Goal: Task Accomplishment & Management: Use online tool/utility

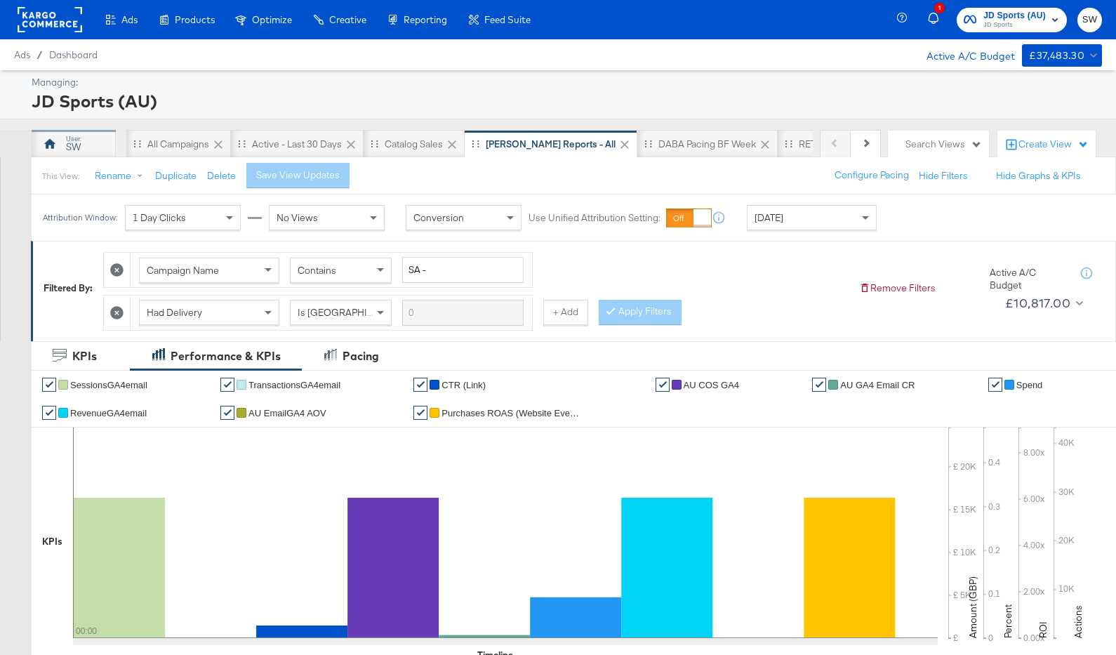
click at [102, 144] on div "SW" at bounding box center [74, 144] width 84 height 28
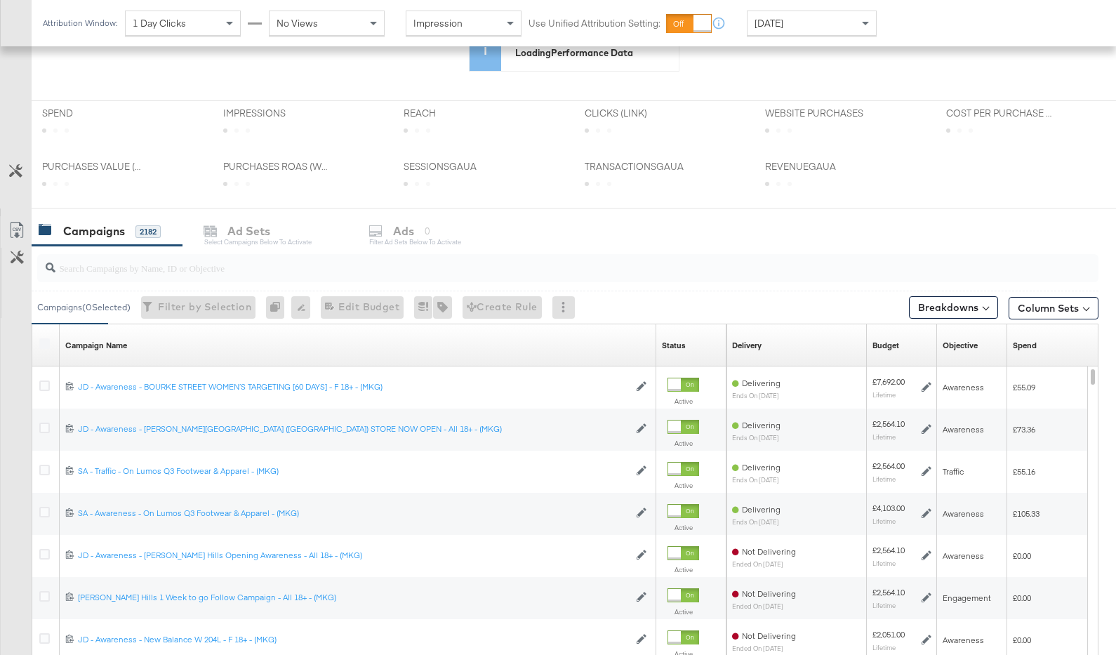
scroll to position [508, 0]
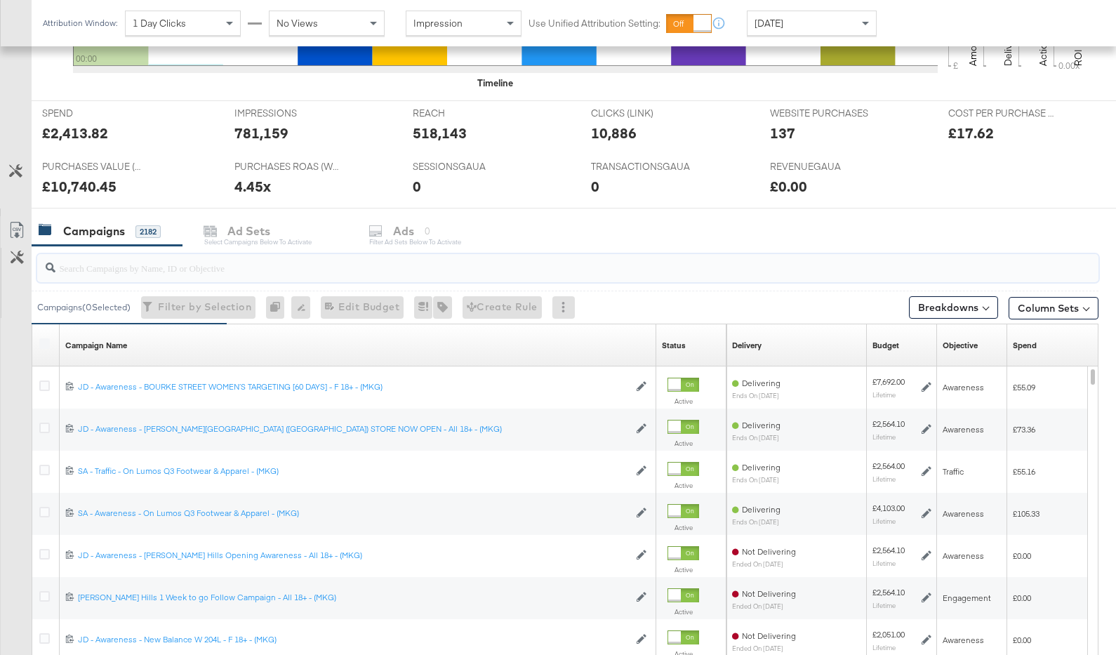
click at [347, 258] on input "search" at bounding box center [528, 261] width 947 height 27
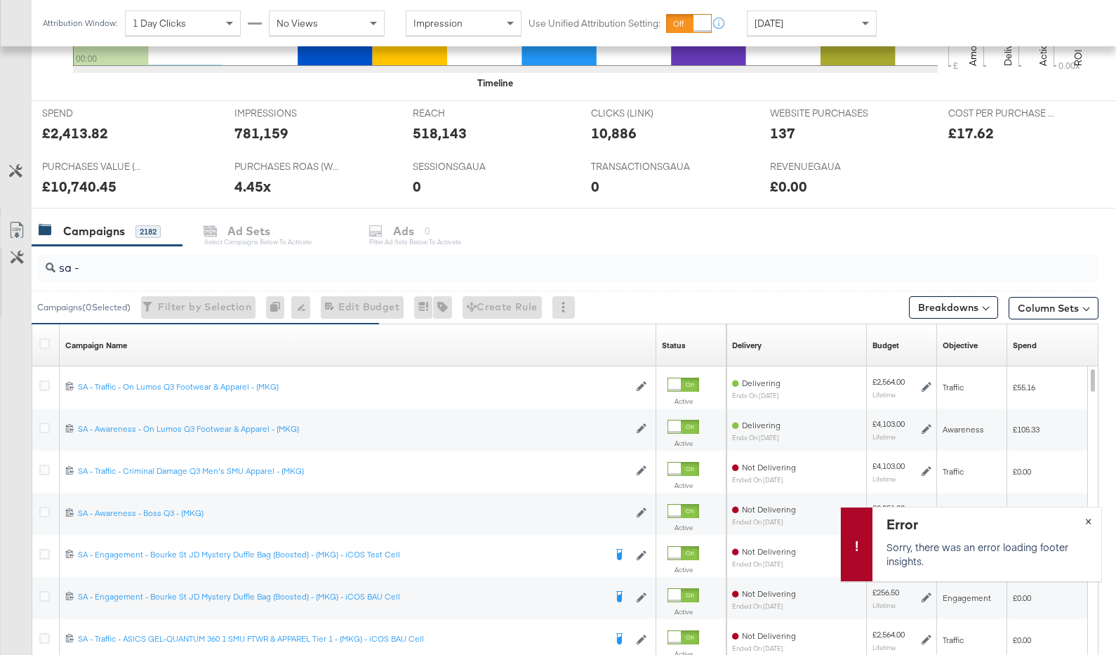
click at [1088, 519] on span "×" at bounding box center [1088, 520] width 6 height 16
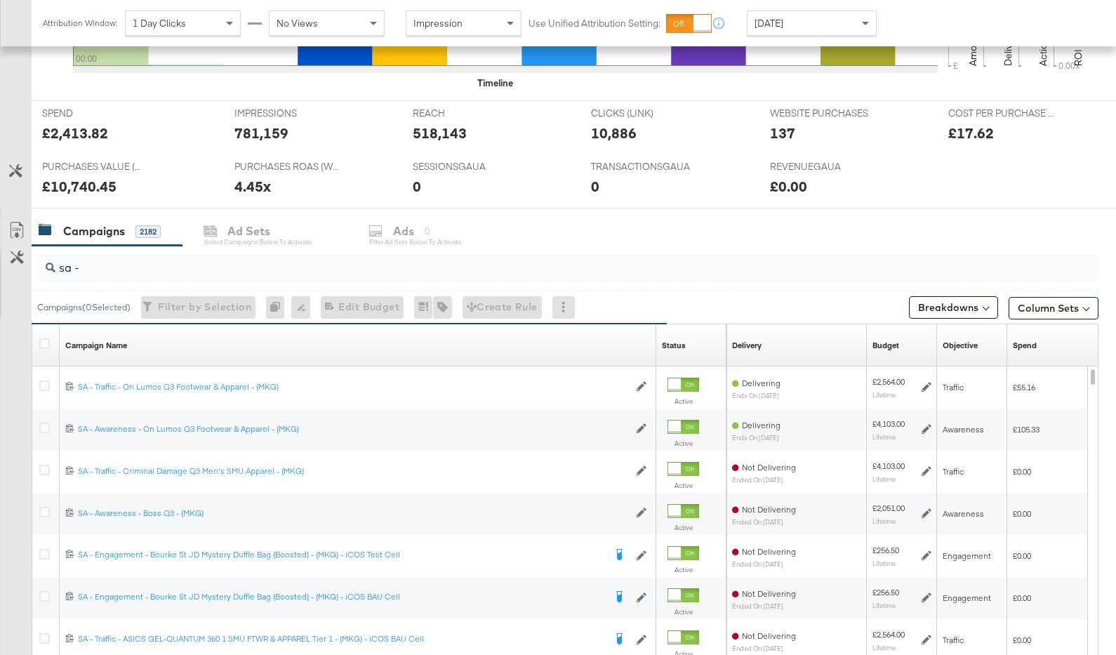
click at [276, 254] on input "sa -" at bounding box center [528, 261] width 947 height 27
click at [281, 260] on input "sa -" at bounding box center [528, 261] width 947 height 27
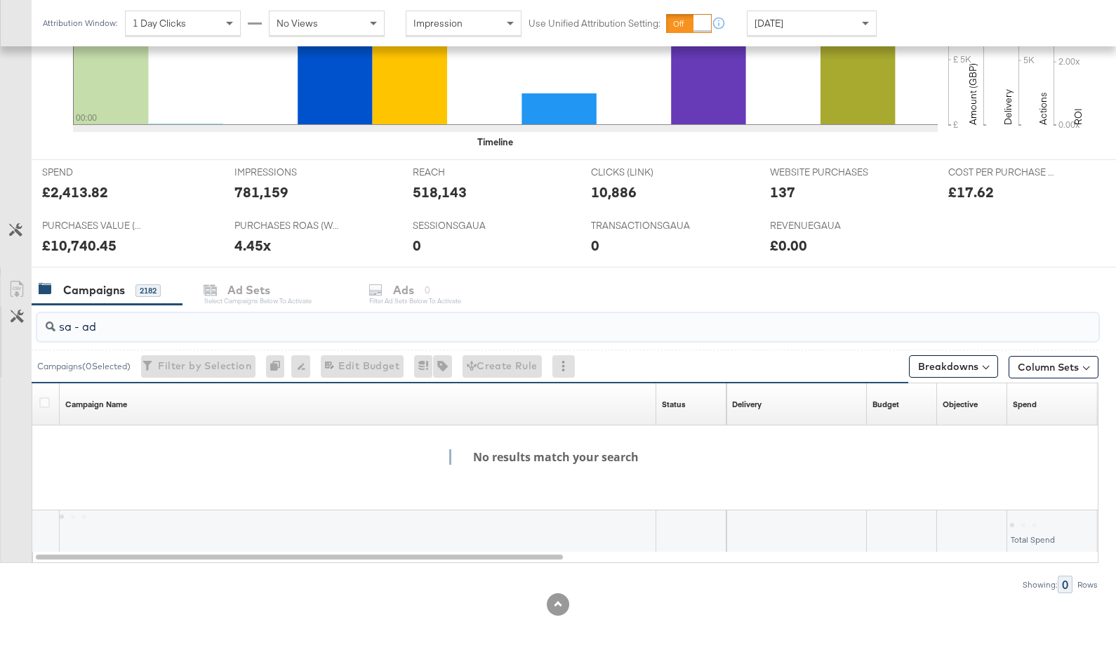
scroll to position [448, 0]
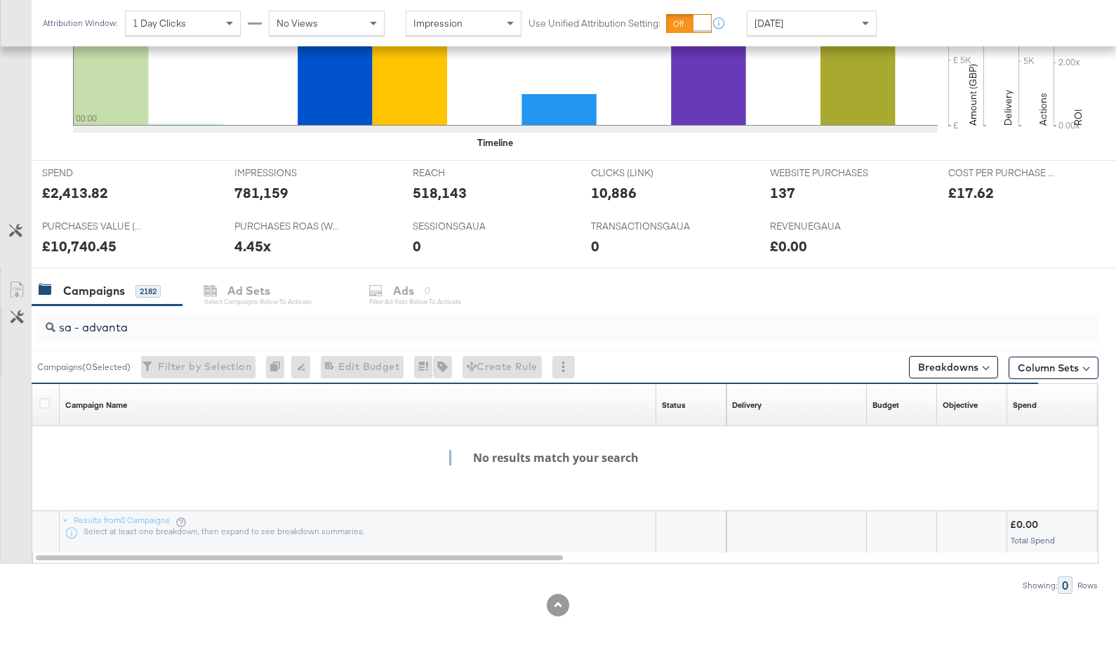
click at [374, 321] on input "sa - advanta" at bounding box center [528, 321] width 947 height 27
paste input "120232975248310169"
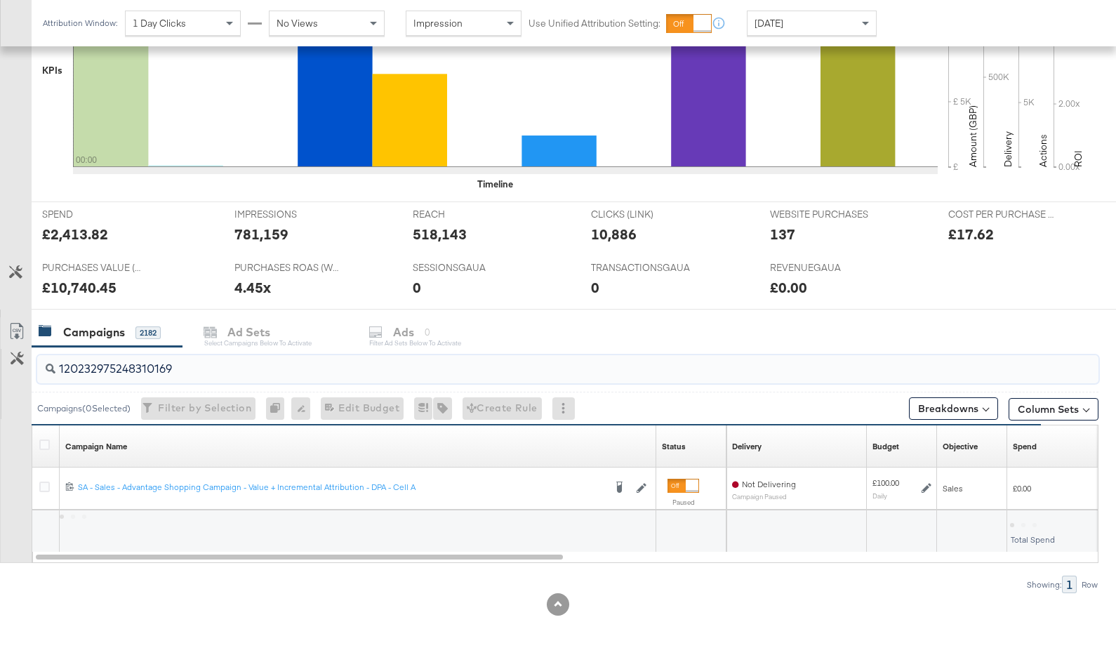
scroll to position [406, 0]
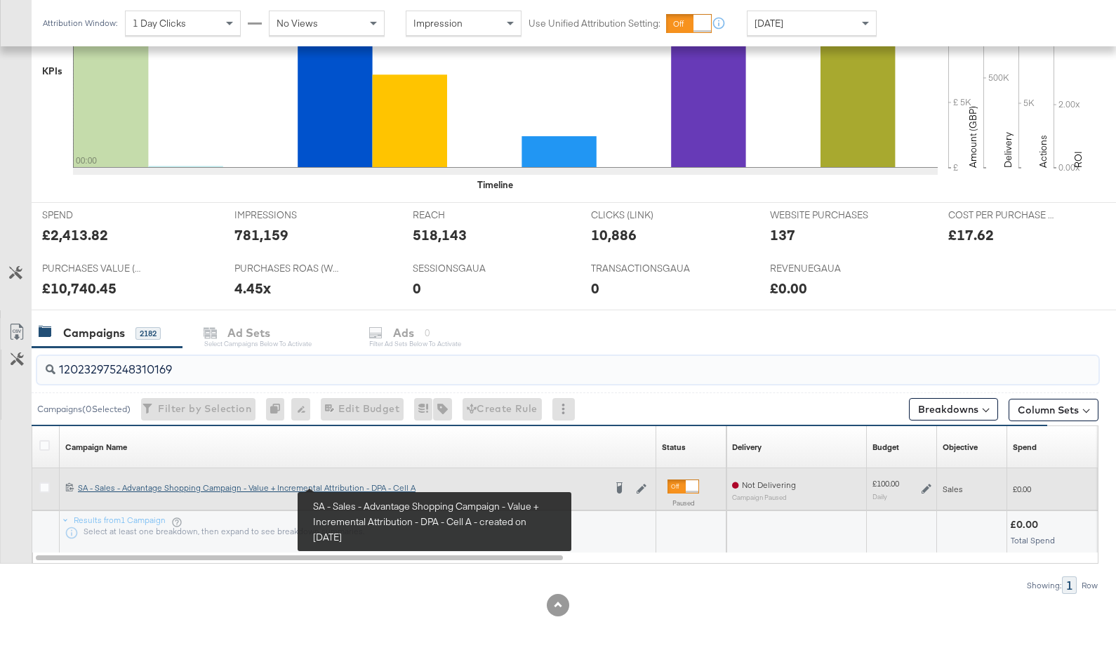
type input "120232975248310169"
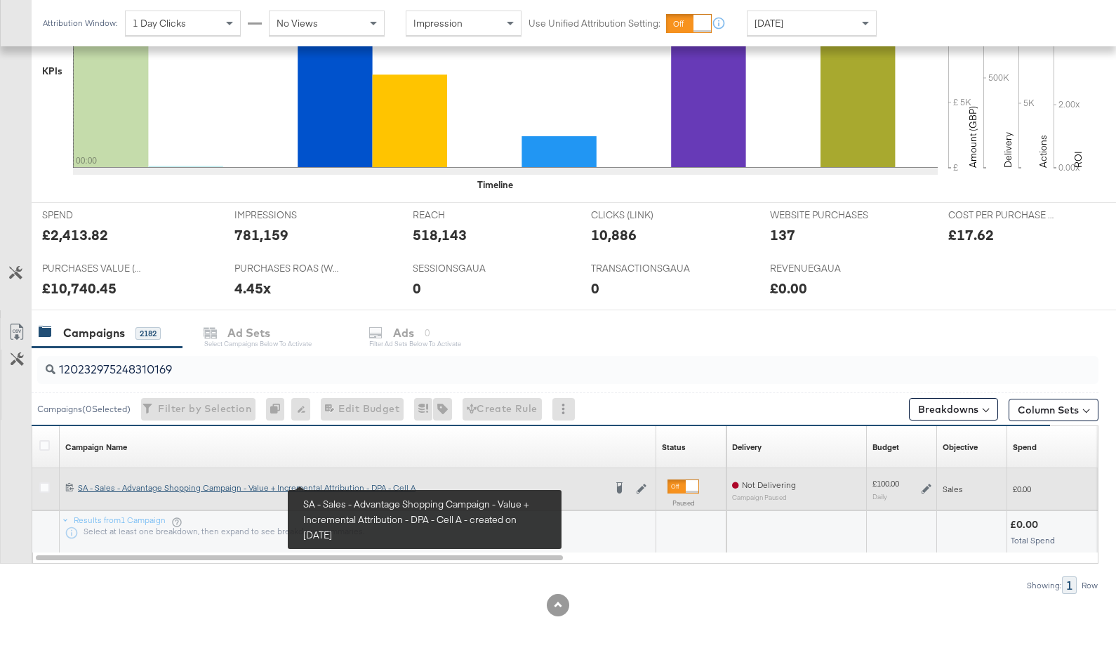
click at [350, 486] on div "SA - Sales - Advantage Shopping Campaign - Value + Incremental Attribution - DP…" at bounding box center [341, 487] width 526 height 11
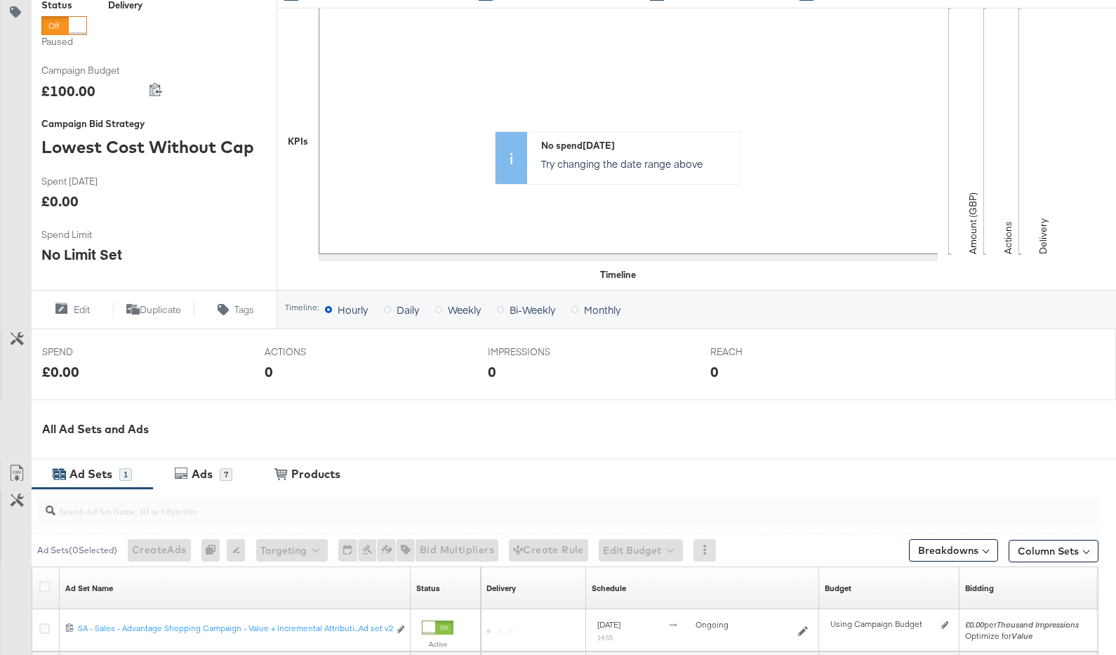
scroll to position [416, 0]
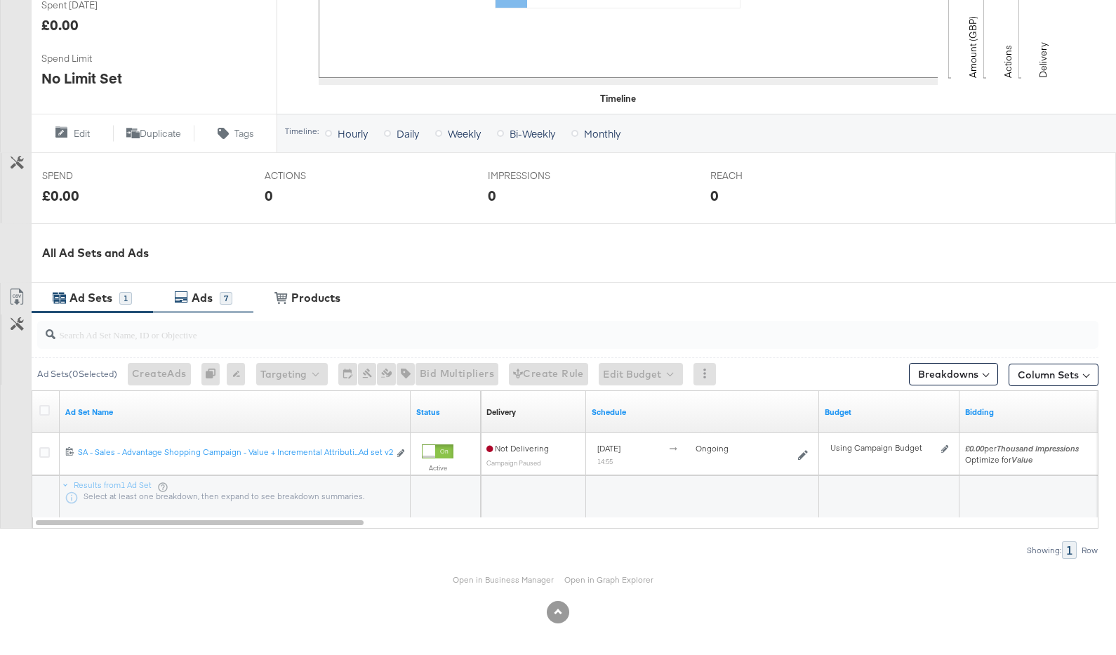
click at [203, 290] on div "Ads" at bounding box center [202, 298] width 21 height 16
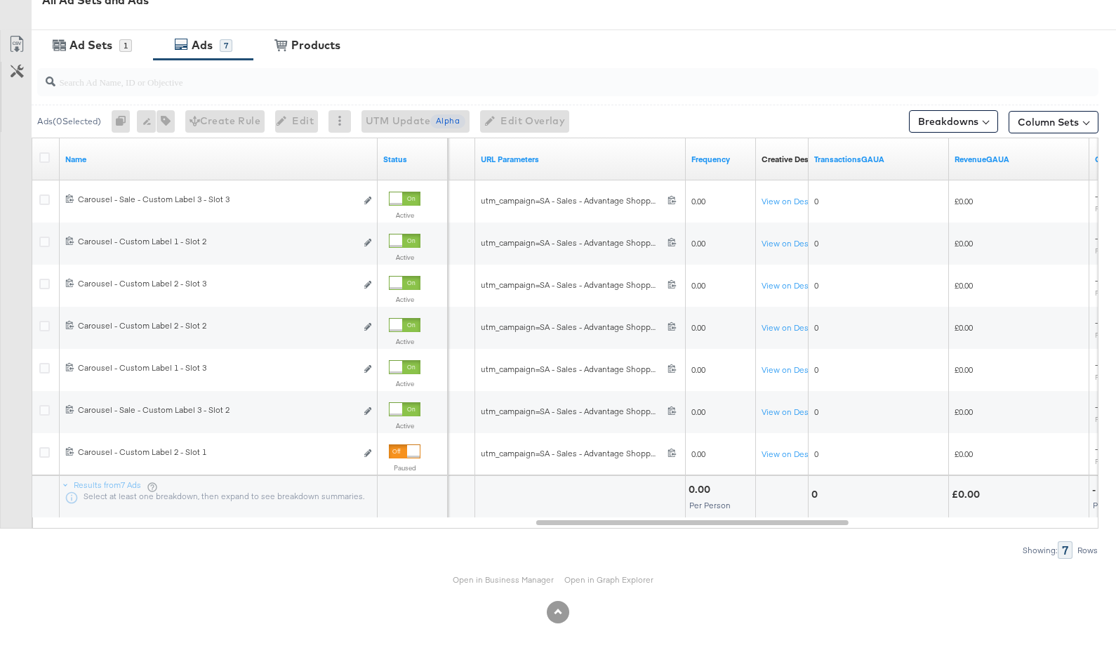
scroll to position [0, 0]
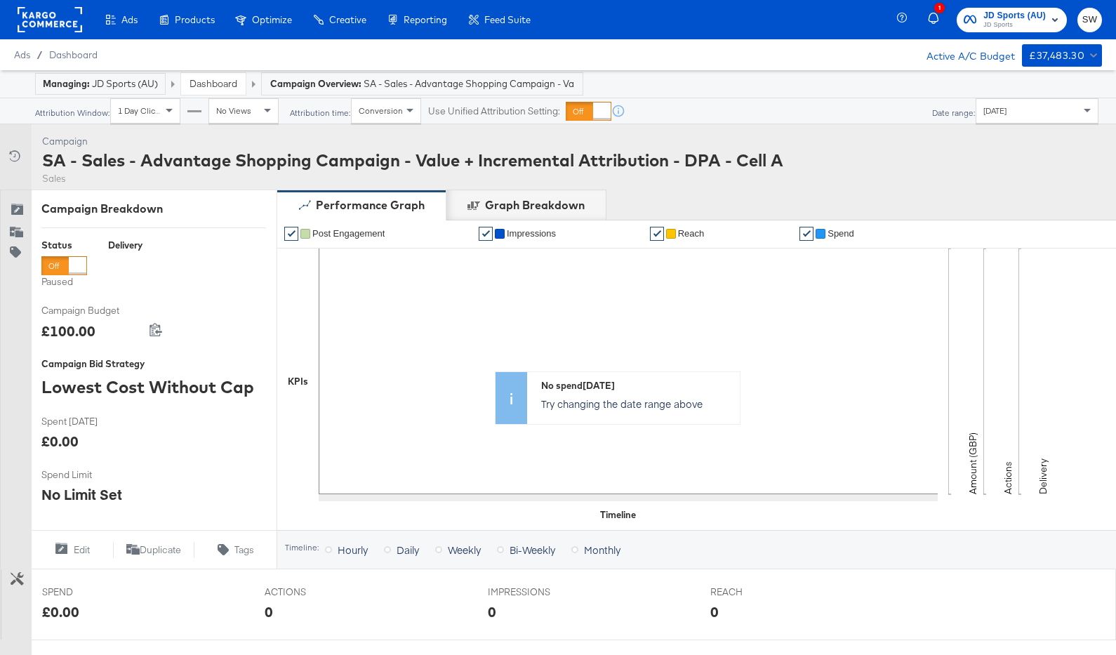
click at [230, 83] on link "Dashboard" at bounding box center [213, 83] width 48 height 13
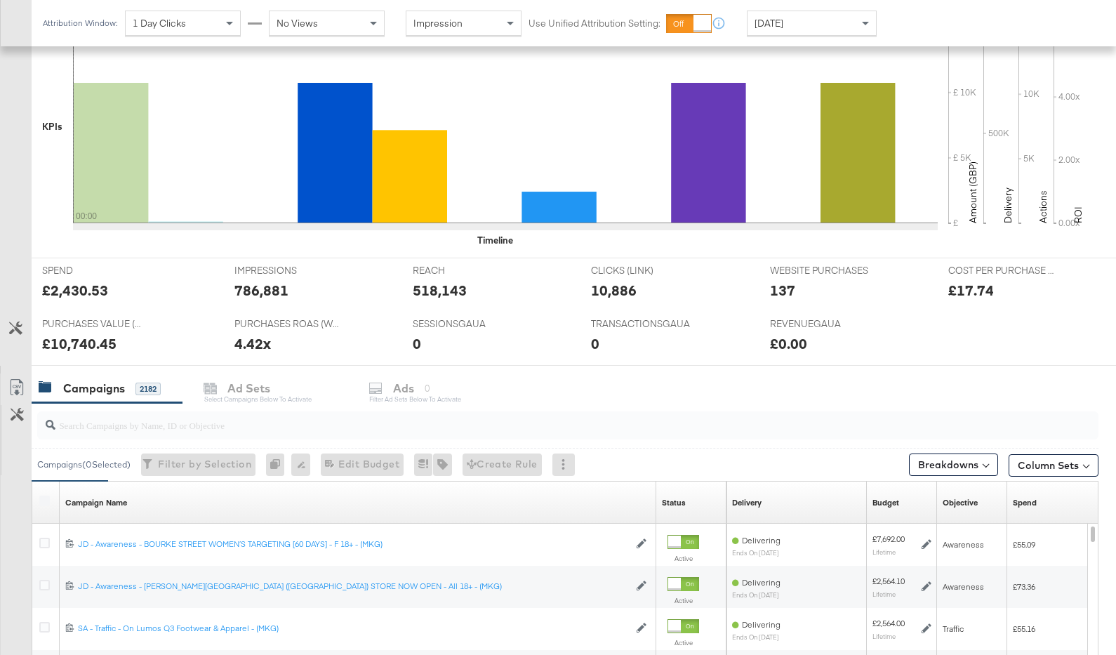
scroll to position [428, 0]
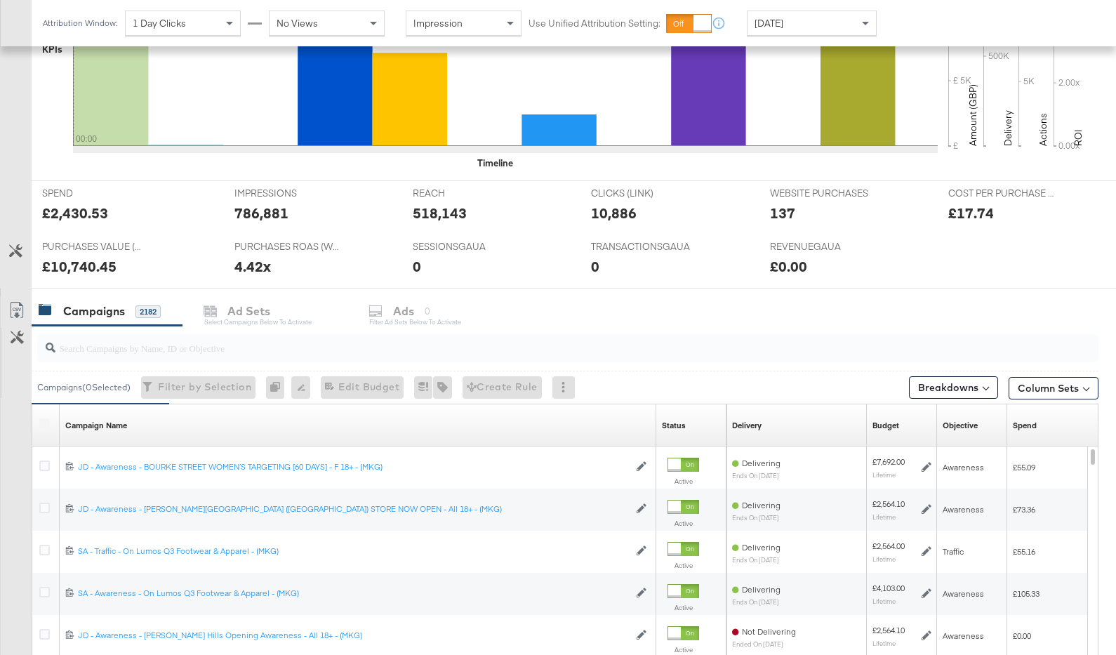
click at [318, 354] on input "search" at bounding box center [528, 341] width 947 height 27
paste input "120232975981100169"
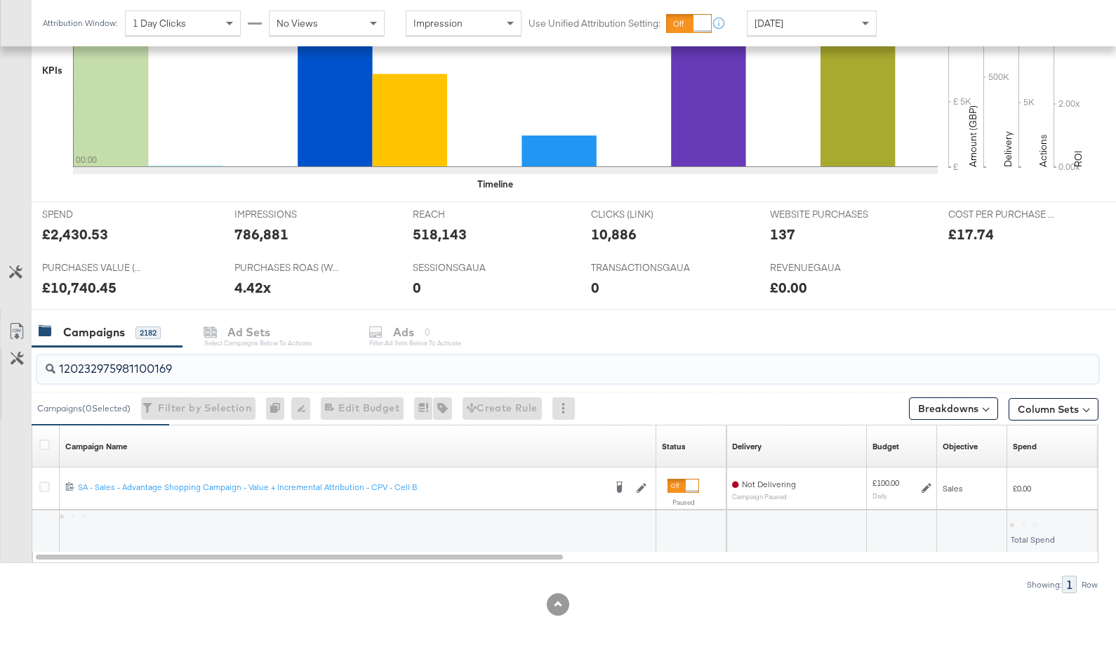
scroll to position [406, 0]
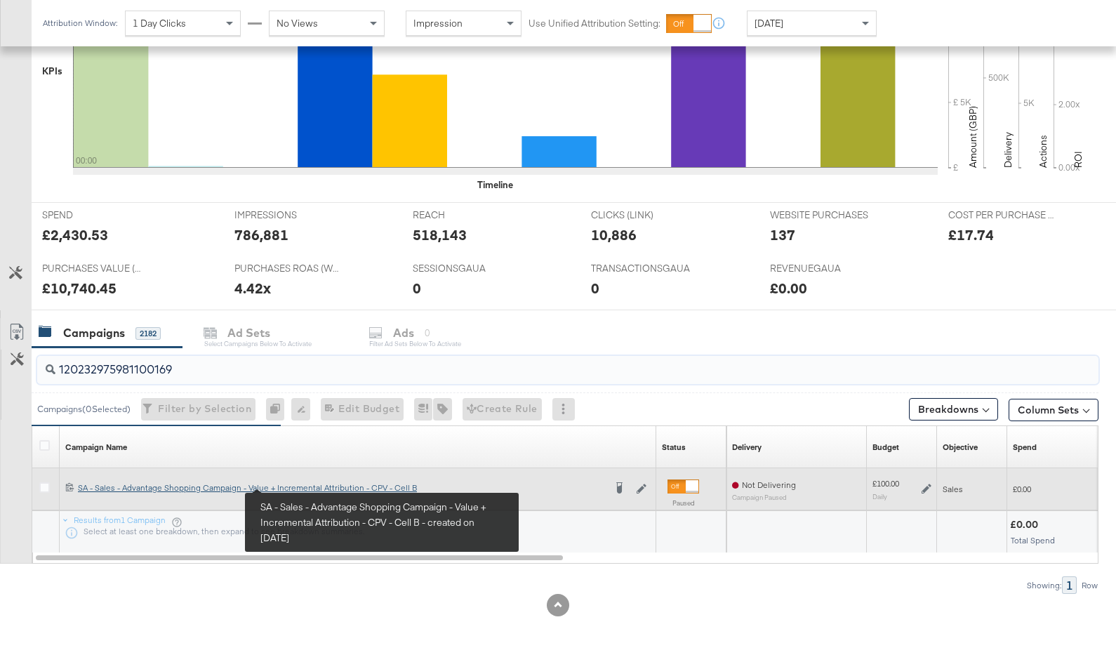
type input "120232975981100169"
click at [298, 486] on div "SA - Sales - Advantage Shopping Campaign - Value + Incremental Attribution - CP…" at bounding box center [341, 487] width 526 height 11
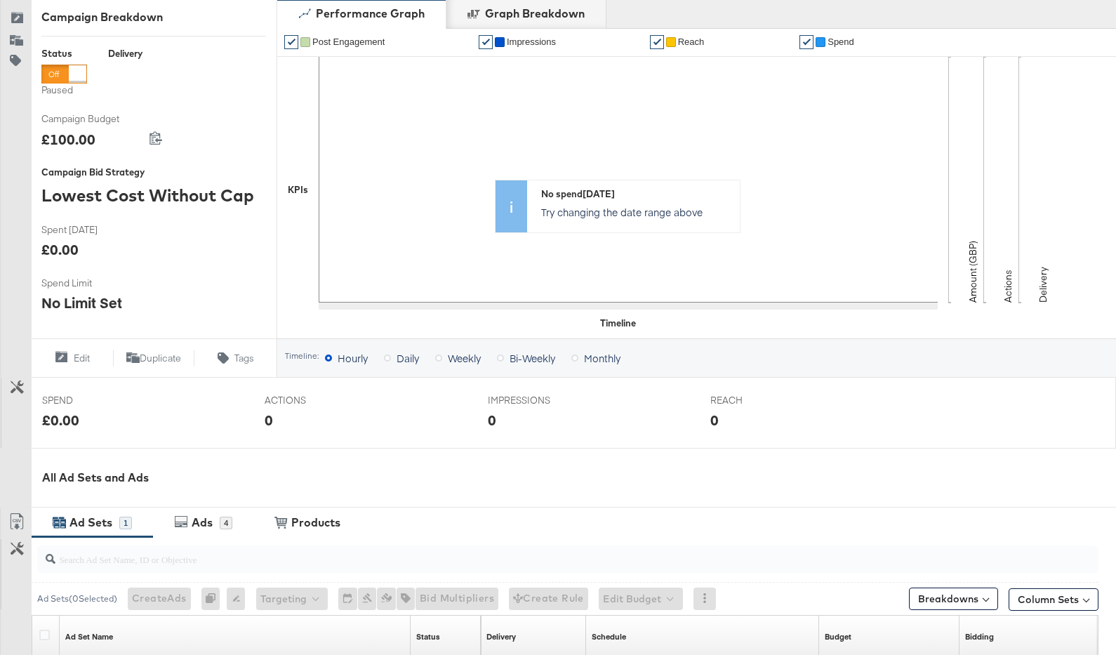
scroll to position [416, 0]
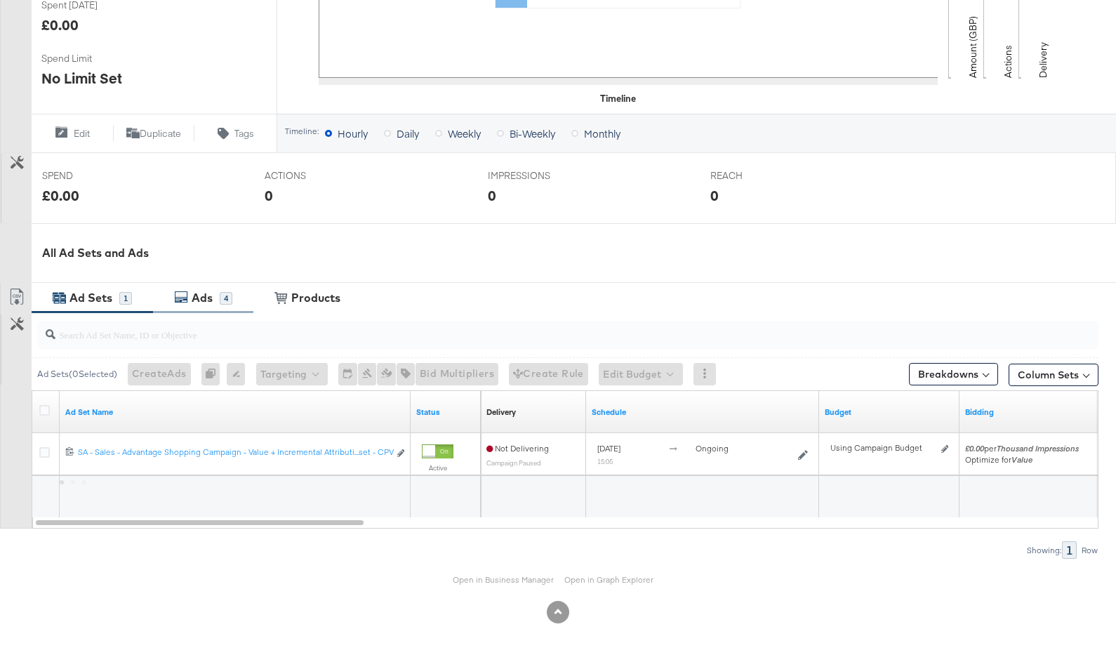
click at [226, 307] on div "Ads 4" at bounding box center [203, 298] width 100 height 30
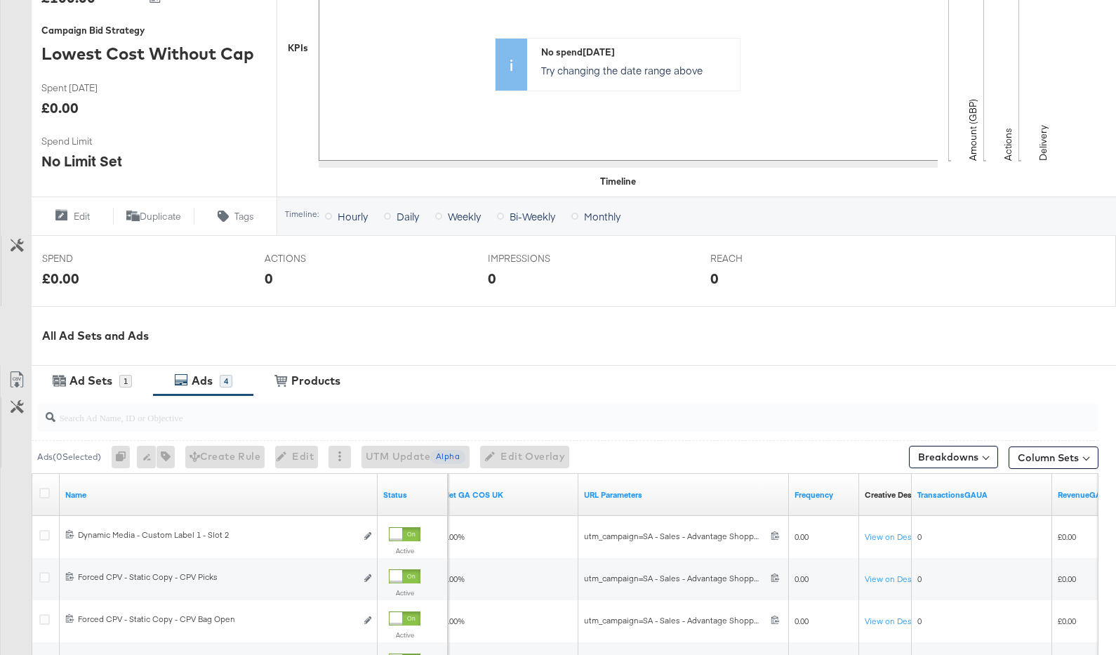
scroll to position [0, 0]
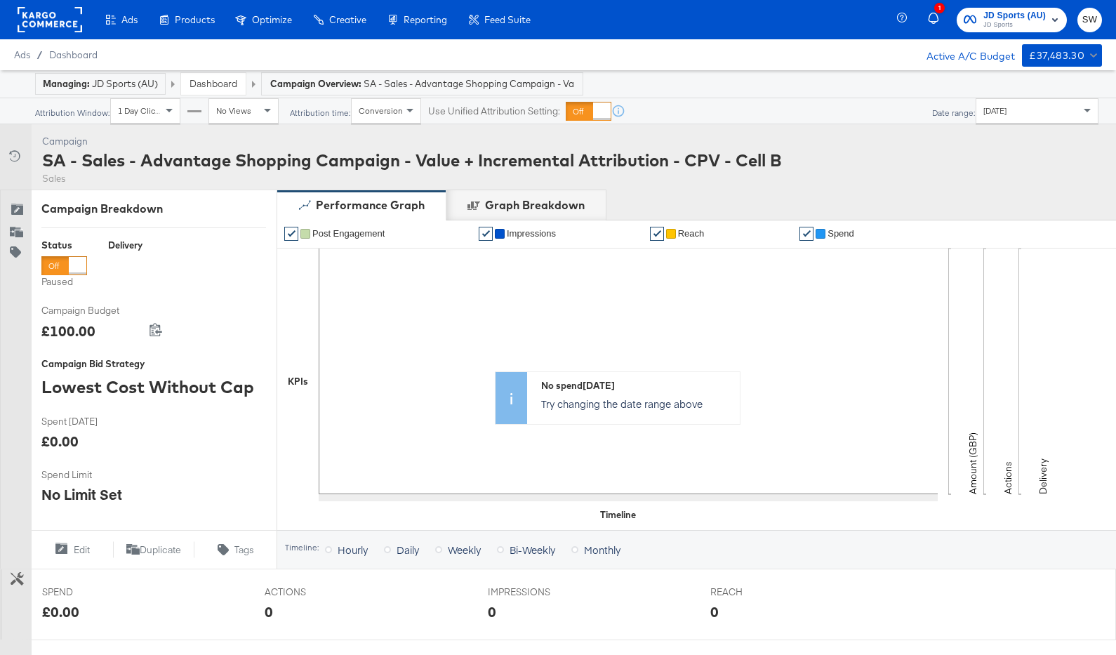
click at [267, 161] on div "SA - Sales - Advantage Shopping Campaign - Value + Incremental Attribution - CP…" at bounding box center [412, 160] width 740 height 24
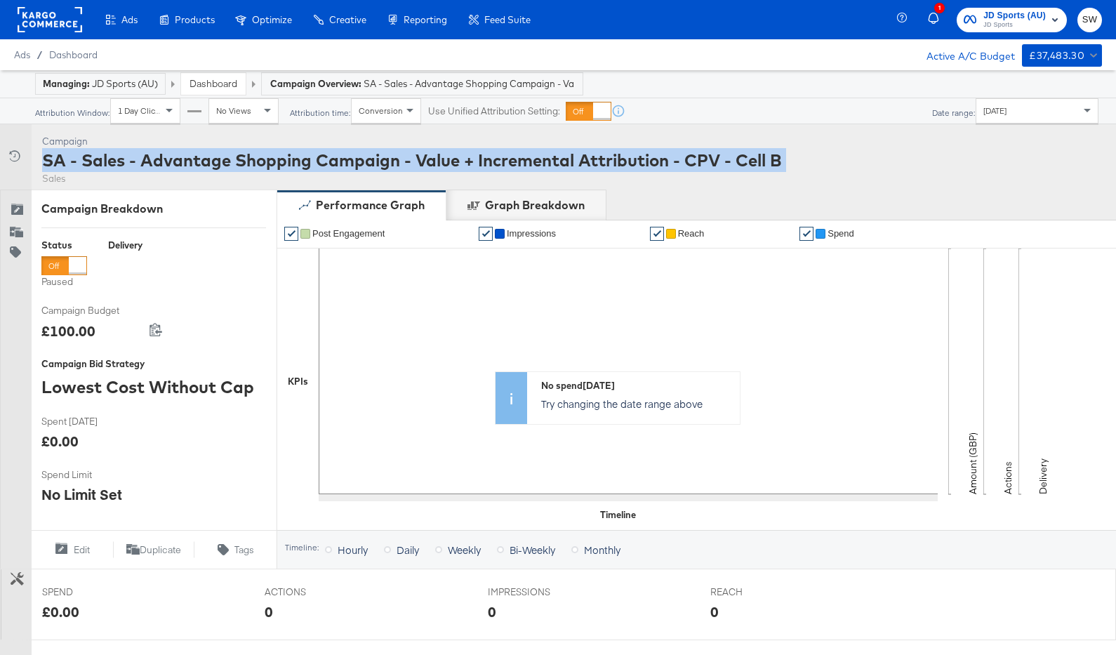
click at [267, 161] on div "SA - Sales - Advantage Shopping Campaign - Value + Incremental Attribution - CP…" at bounding box center [412, 160] width 740 height 24
copy div "SA - Sales - Advantage Shopping Campaign - Value + Incremental Attribution - CP…"
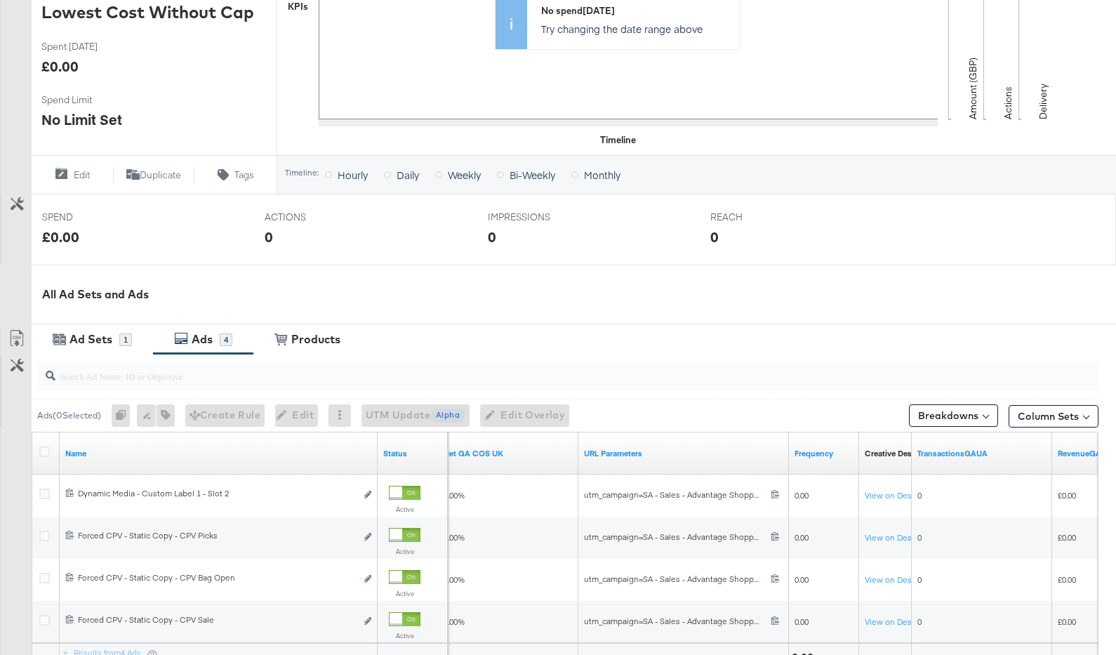
scroll to position [410, 0]
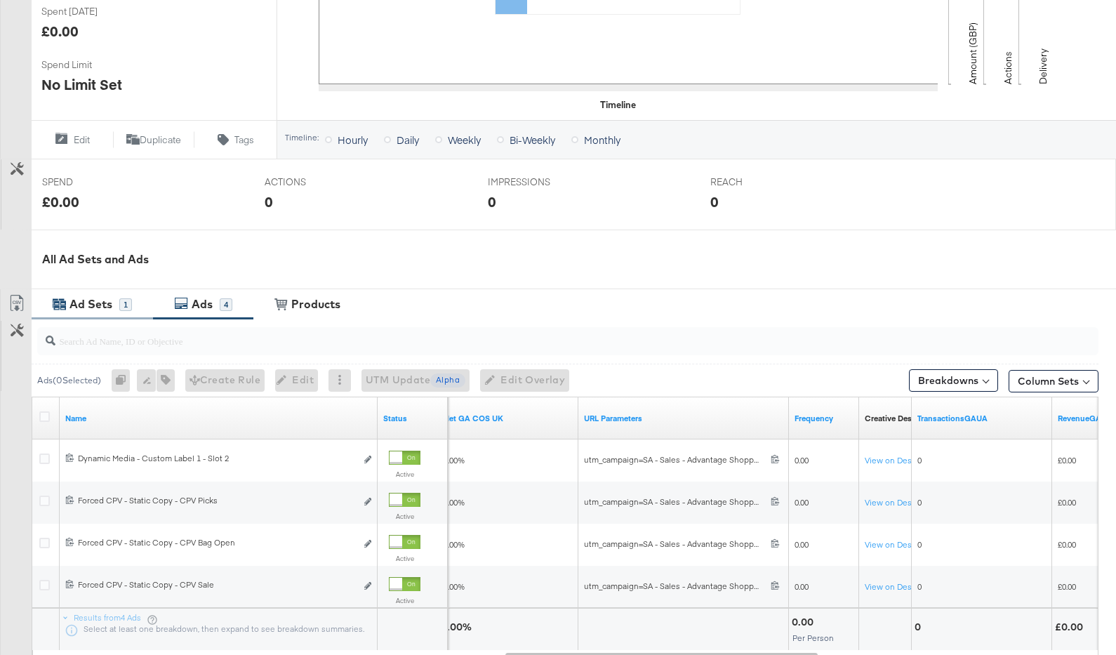
click at [89, 301] on div "Ad Sets" at bounding box center [90, 304] width 43 height 16
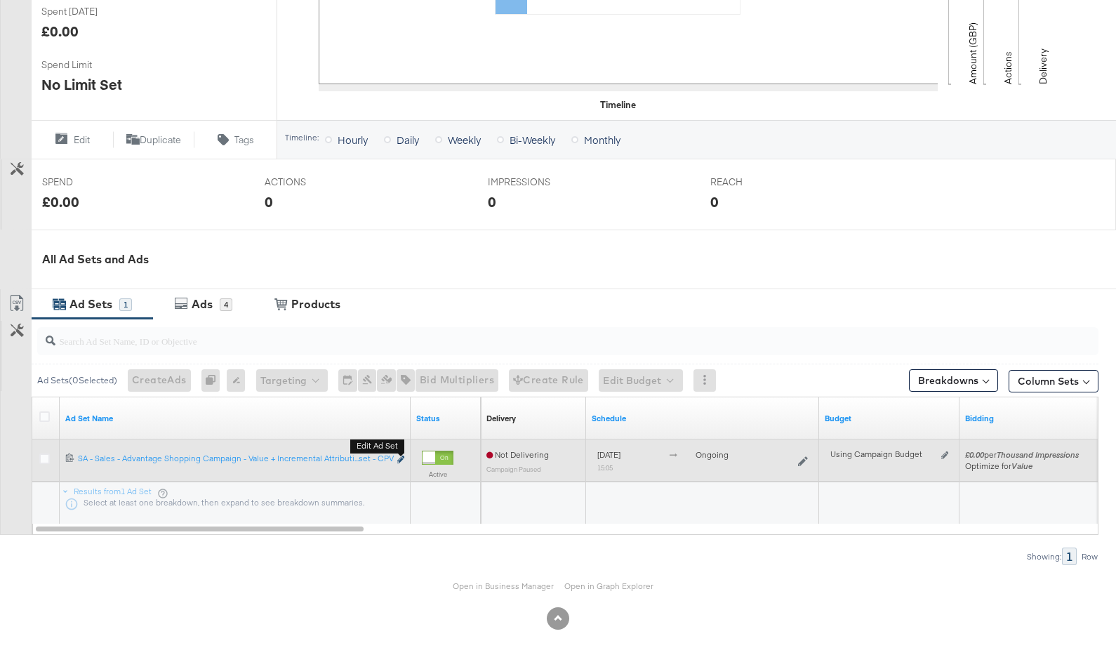
click at [400, 460] on icon "link" at bounding box center [400, 459] width 7 height 8
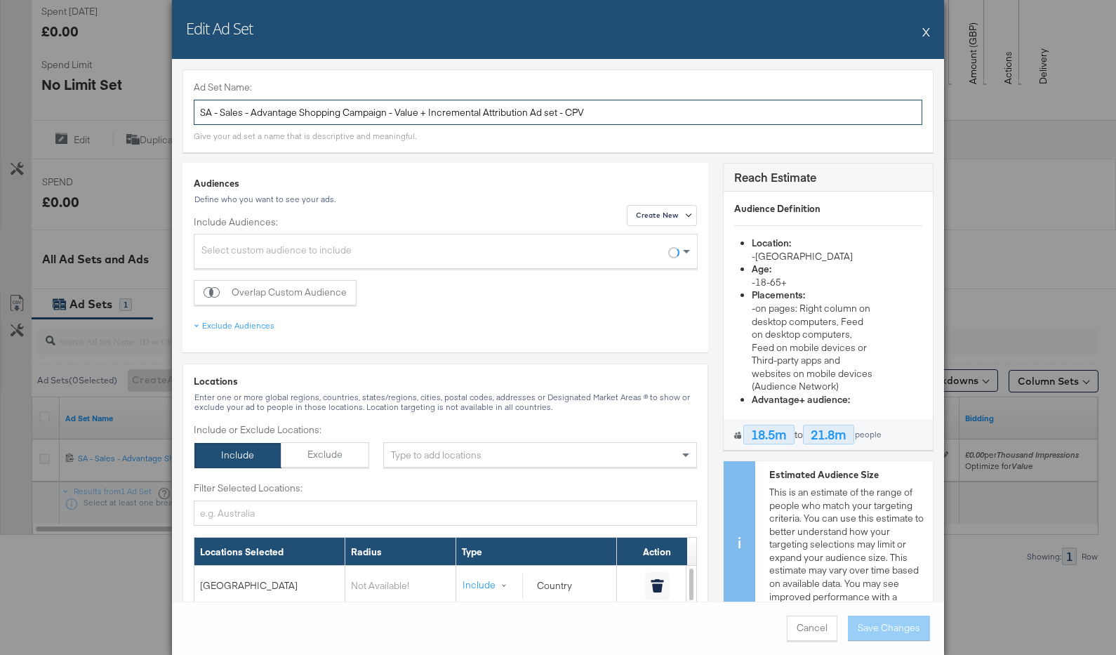
click at [431, 112] on input "SA - Sales - Advantage Shopping Campaign - Value + Incremental Attribution Ad s…" at bounding box center [558, 113] width 728 height 26
click at [925, 33] on button "X" at bounding box center [926, 32] width 8 height 28
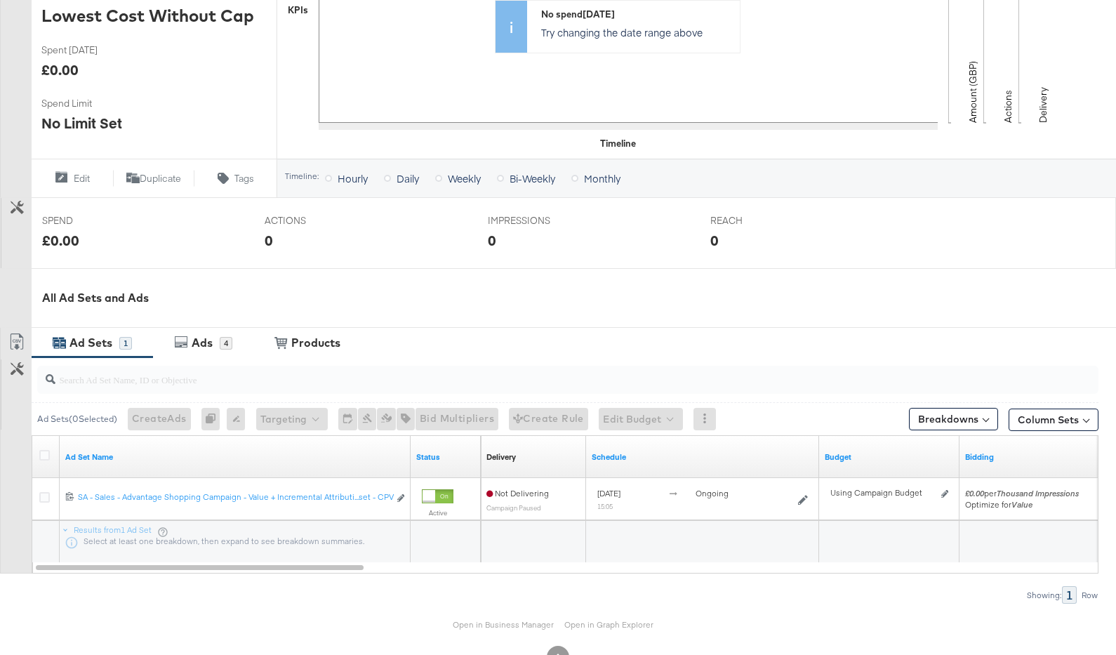
scroll to position [416, 0]
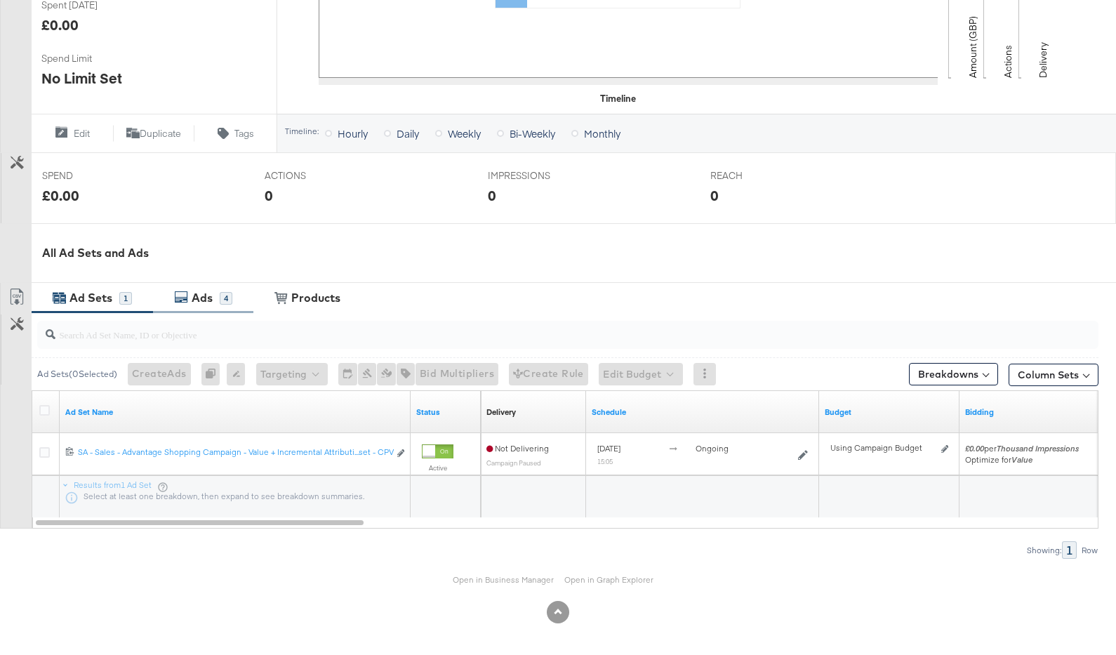
click at [180, 308] on div "Ads 4" at bounding box center [203, 298] width 100 height 30
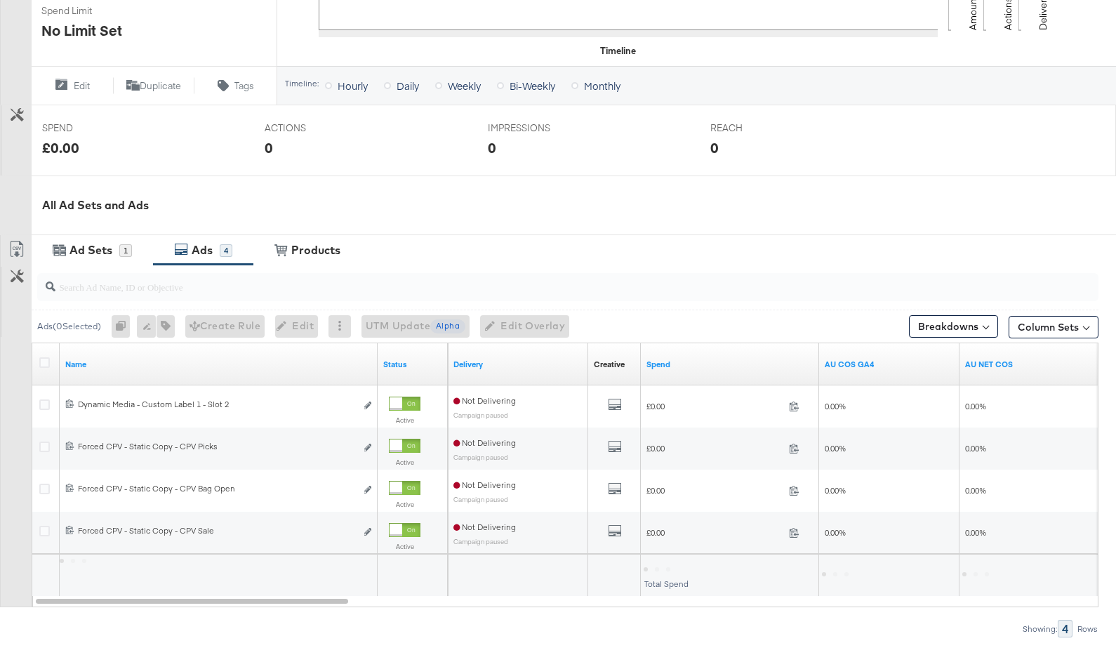
scroll to position [507, 0]
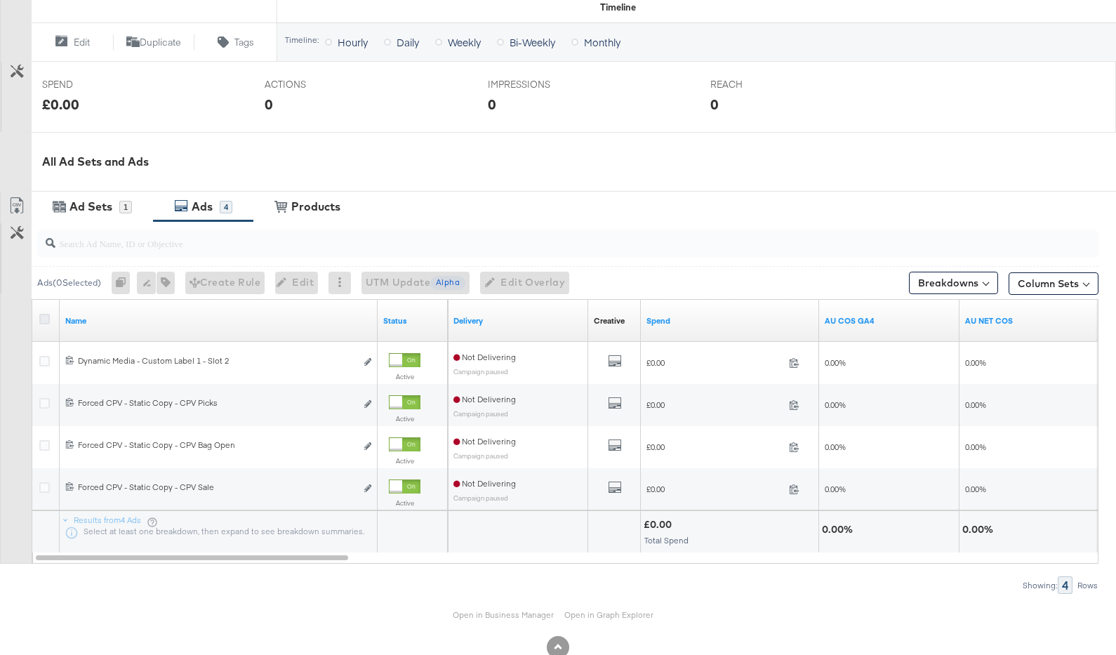
click at [47, 316] on icon at bounding box center [44, 319] width 11 height 11
click at [0, 0] on input "checkbox" at bounding box center [0, 0] width 0 height 0
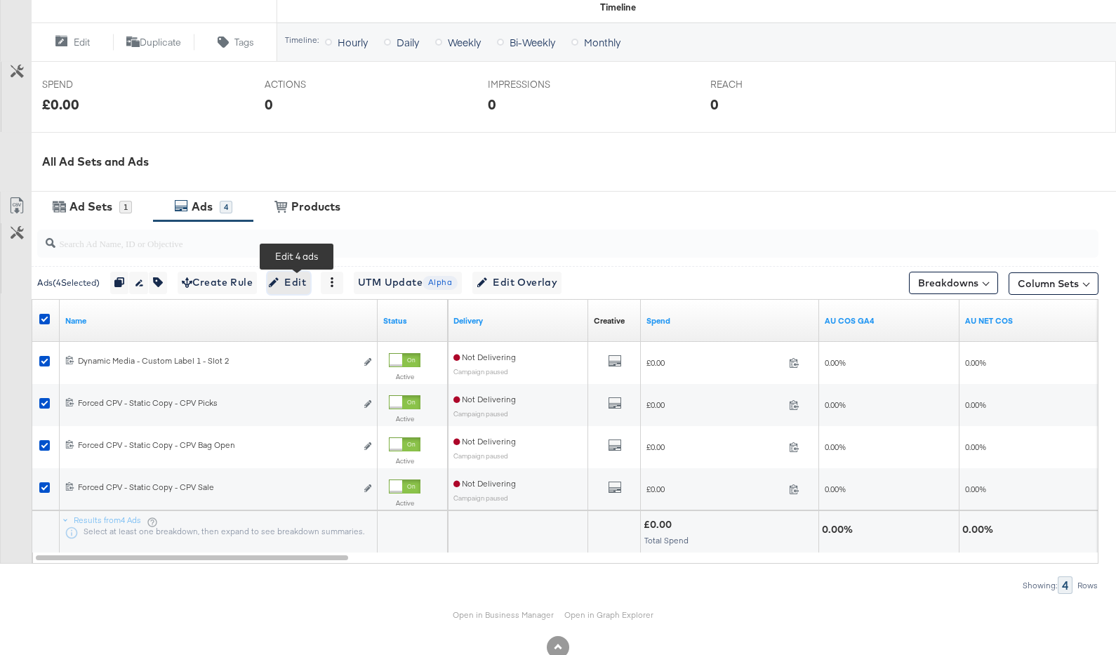
click at [289, 287] on span "Edit" at bounding box center [289, 283] width 34 height 18
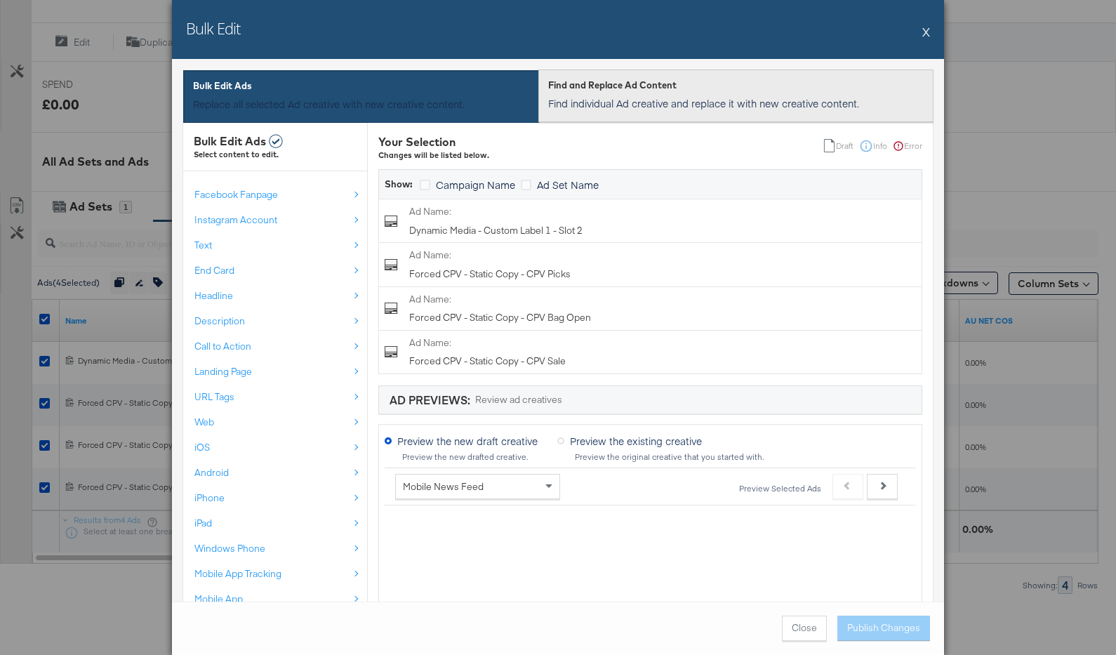
click at [623, 93] on div "Find and Replace Ad Content Find individual Ad creative and replace it with new…" at bounding box center [735, 95] width 375 height 44
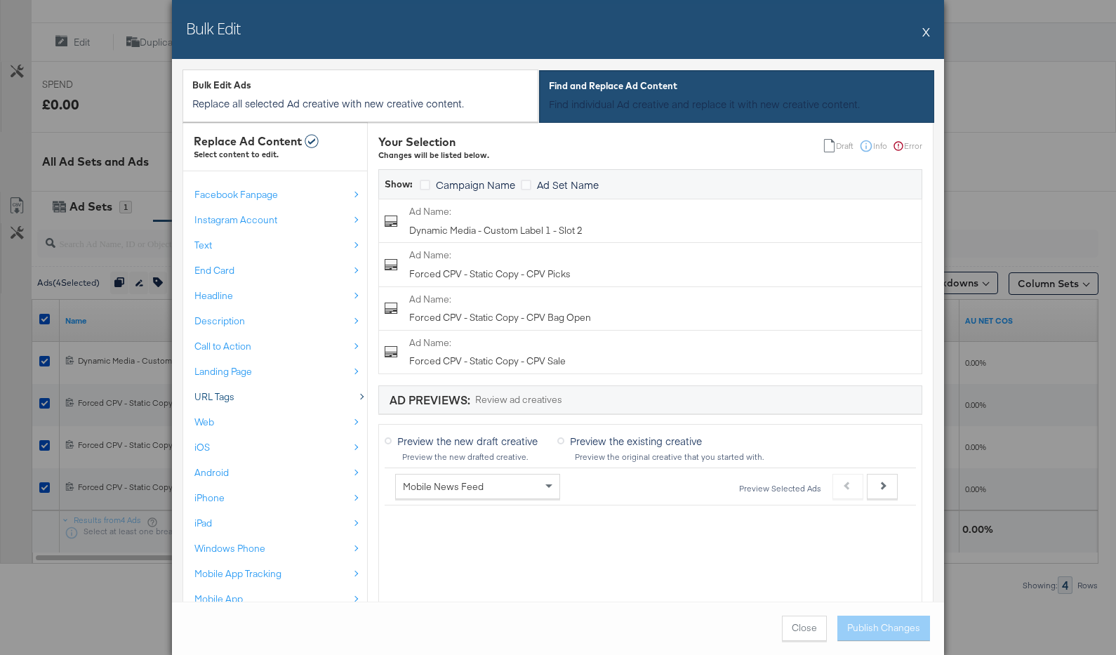
click at [265, 394] on div "URL Tags" at bounding box center [271, 396] width 154 height 13
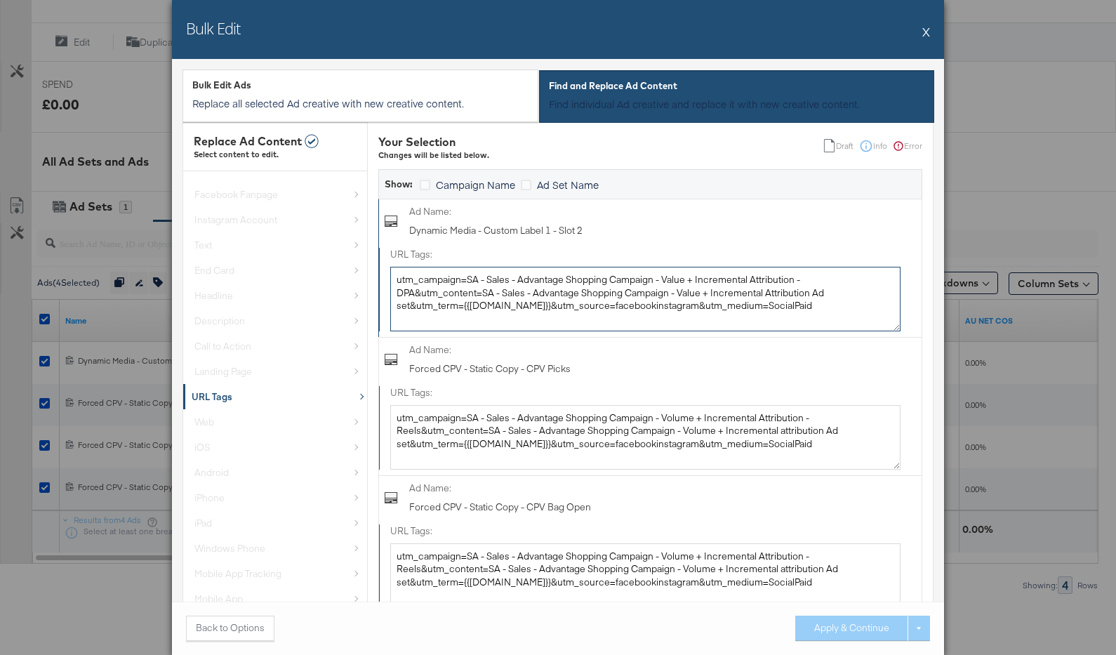
click at [462, 288] on textarea "utm_campaign=SA - Sales - Advantage Shopping Campaign - Value + Incremental Att…" at bounding box center [645, 299] width 510 height 65
paste textarea "CPV - Cell B&utm_content=SA - Sales - Advantage Shopping Campaign - Value + Inc…"
type textarea "utm_campaign=SA - Sales - Advantage Shopping Campaign - Value + Incremental Att…"
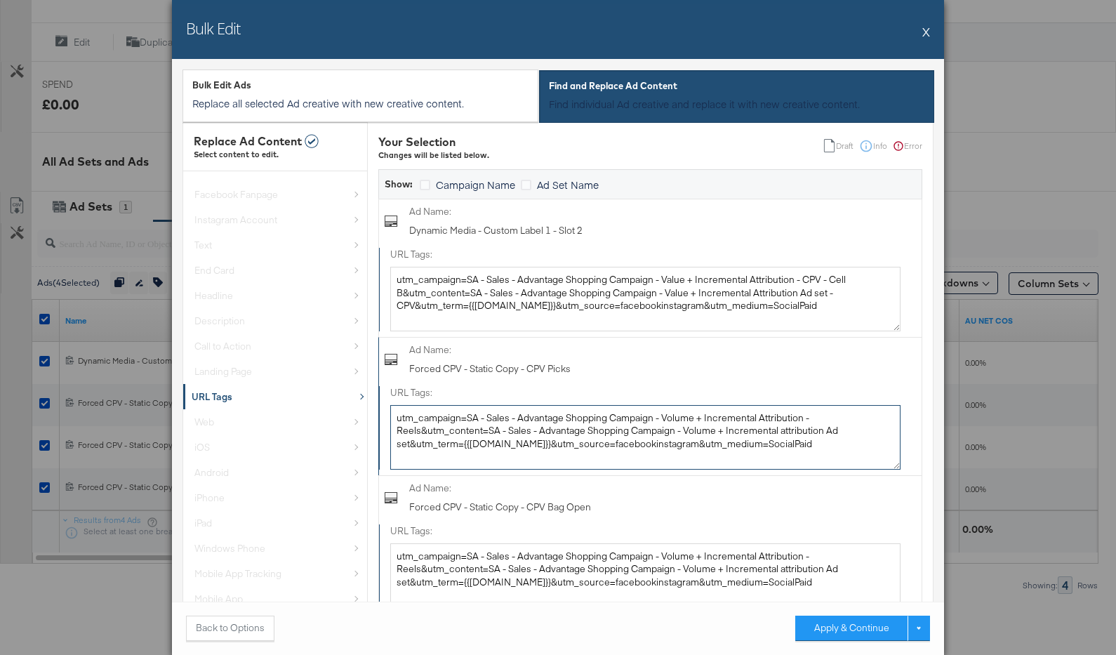
click at [488, 418] on textarea "utm_campaign=SA - Sales - Advantage Shopping Campaign - Volume + Incremental At…" at bounding box center [645, 437] width 510 height 65
paste textarea "alue + Incremental Attribution - CPV - Cell B&utm_content=SA - Sales - Advantag…"
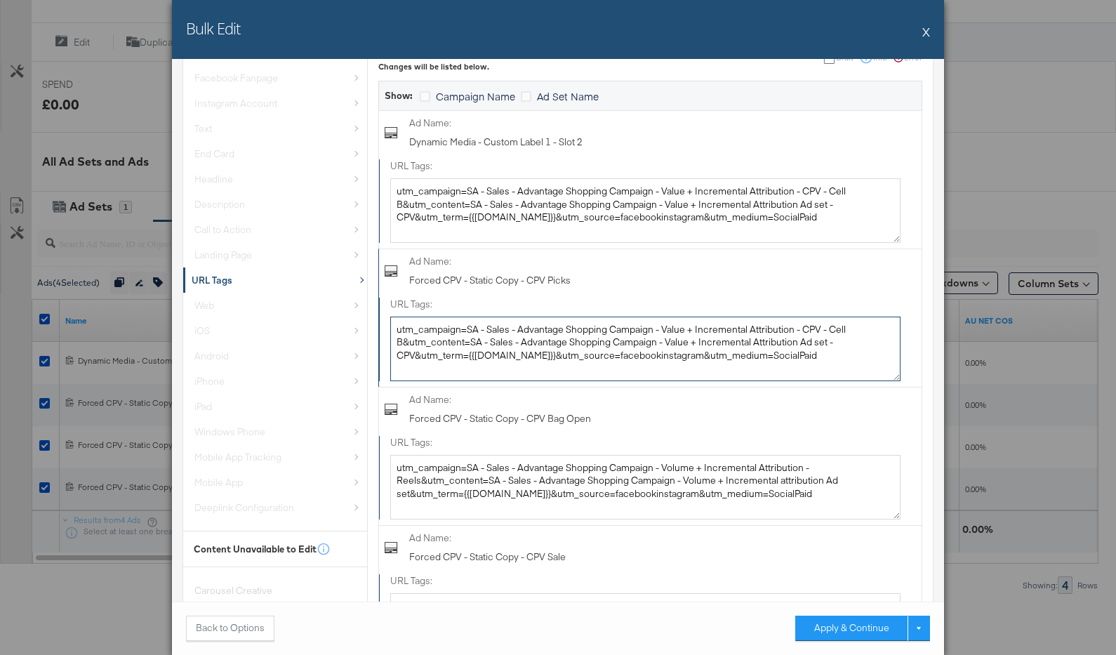
scroll to position [137, 0]
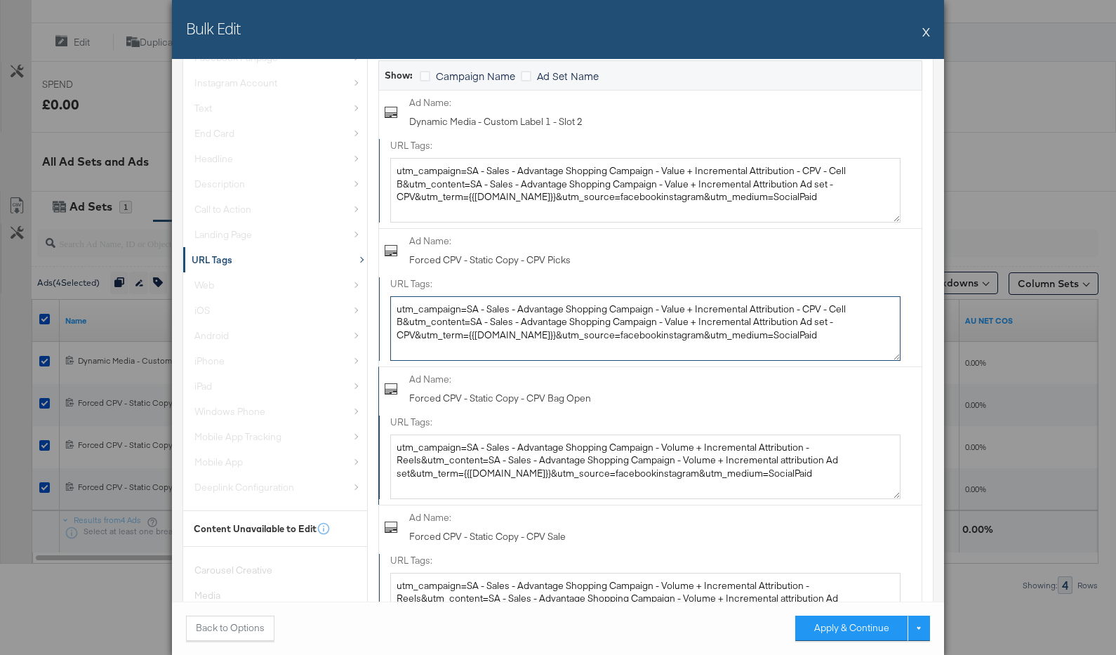
type textarea "utm_campaign=SA - Sales - Advantage Shopping Campaign - Value + Incremental Att…"
click at [493, 447] on textarea "utm_campaign=SA - Sales - Advantage Shopping Campaign - Volume + Incremental At…" at bounding box center [645, 466] width 510 height 65
paste textarea "alue + Incremental Attribution - CPV - Cell B&utm_content=SA - Sales - Advantag…"
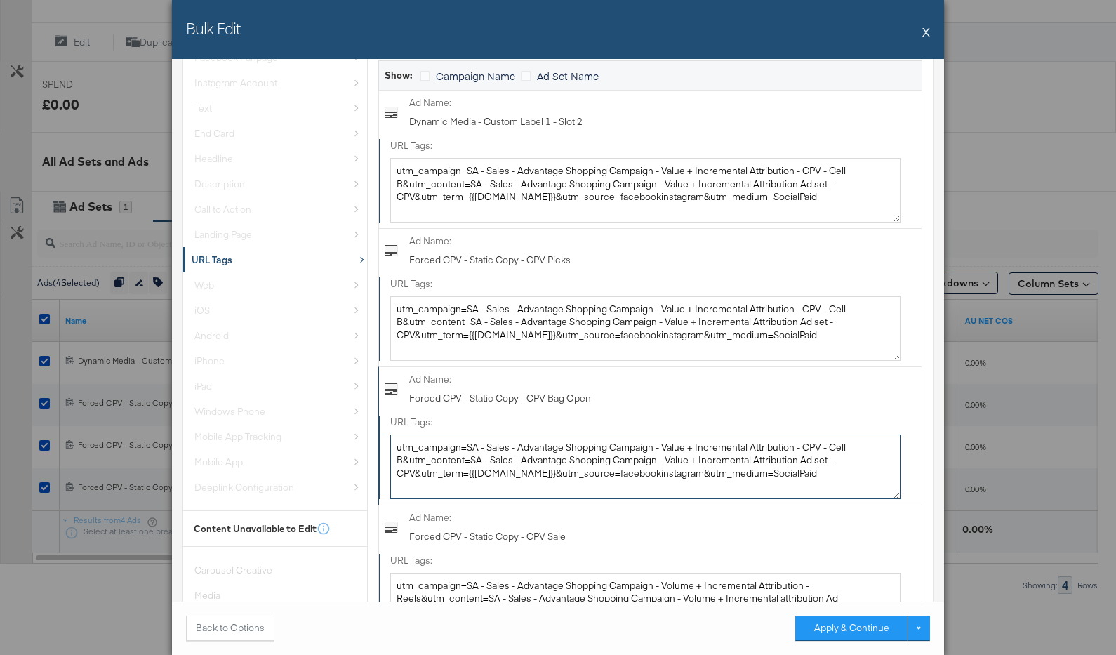
scroll to position [274, 0]
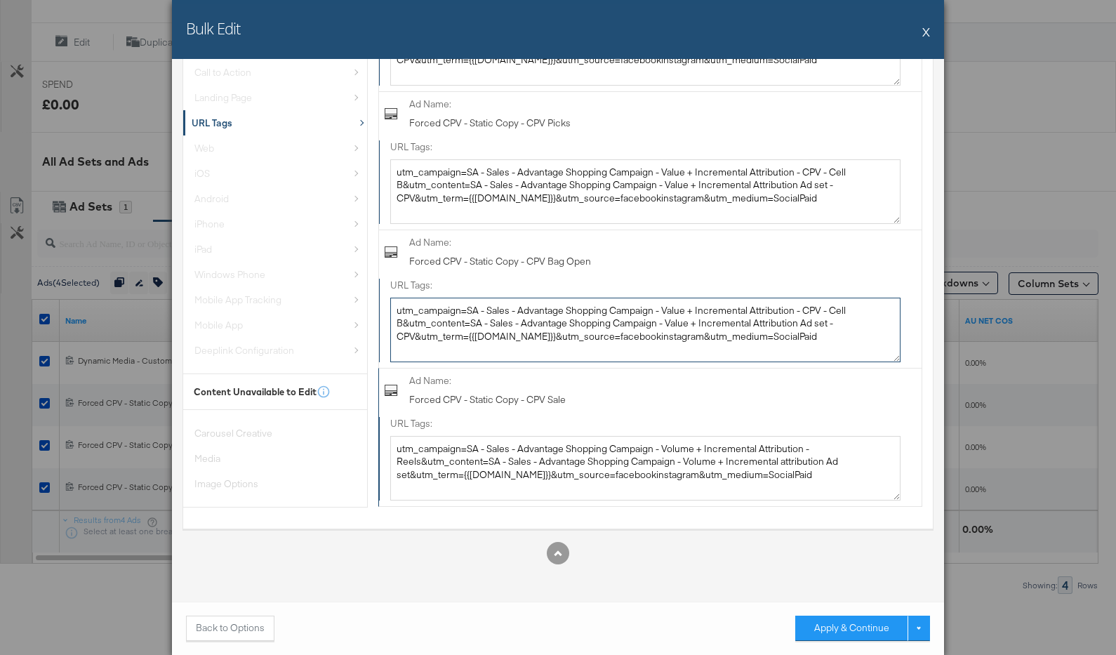
type textarea "utm_campaign=SA - Sales - Advantage Shopping Campaign - Value + Incremental Att…"
click at [495, 444] on textarea "utm_campaign=SA - Sales - Advantage Shopping Campaign - Volume + Incremental At…" at bounding box center [645, 468] width 510 height 65
paste textarea "alue + Incremental Attribution - CPV - Cell B&utm_content=SA - Sales - Advantag…"
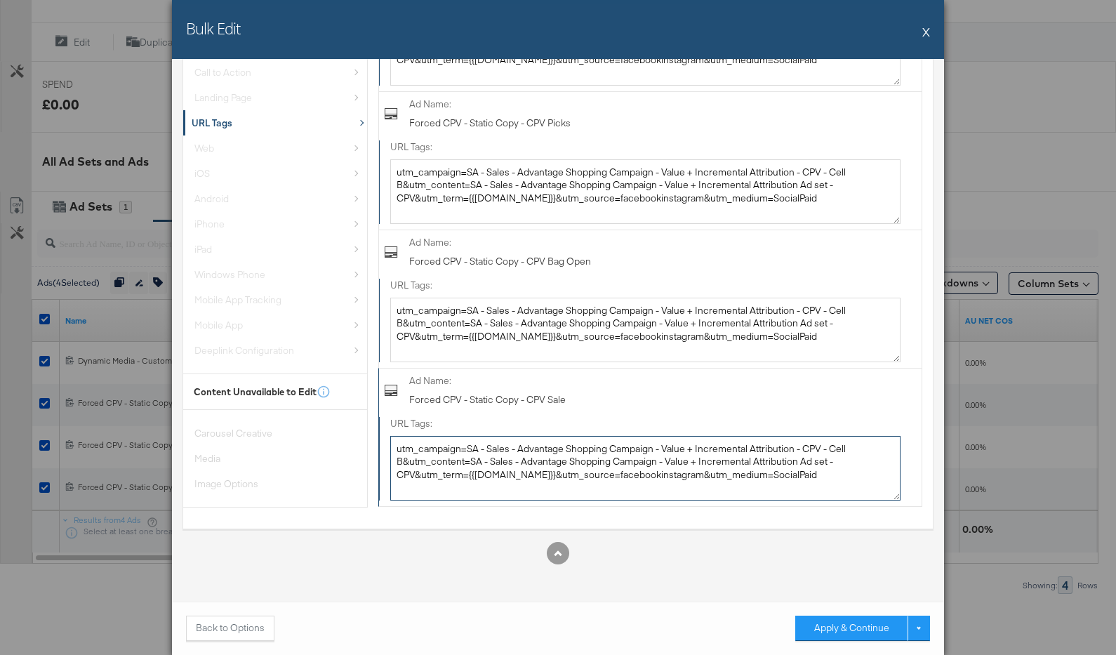
click at [768, 478] on textarea "utm_campaign=SA - Sales - Advantage Shopping Campaign - Value + Incremental Att…" at bounding box center [645, 468] width 510 height 65
type textarea "utm_campaign=SA - Sales - Advantage Shopping Campaign - Value + Incremental Att…"
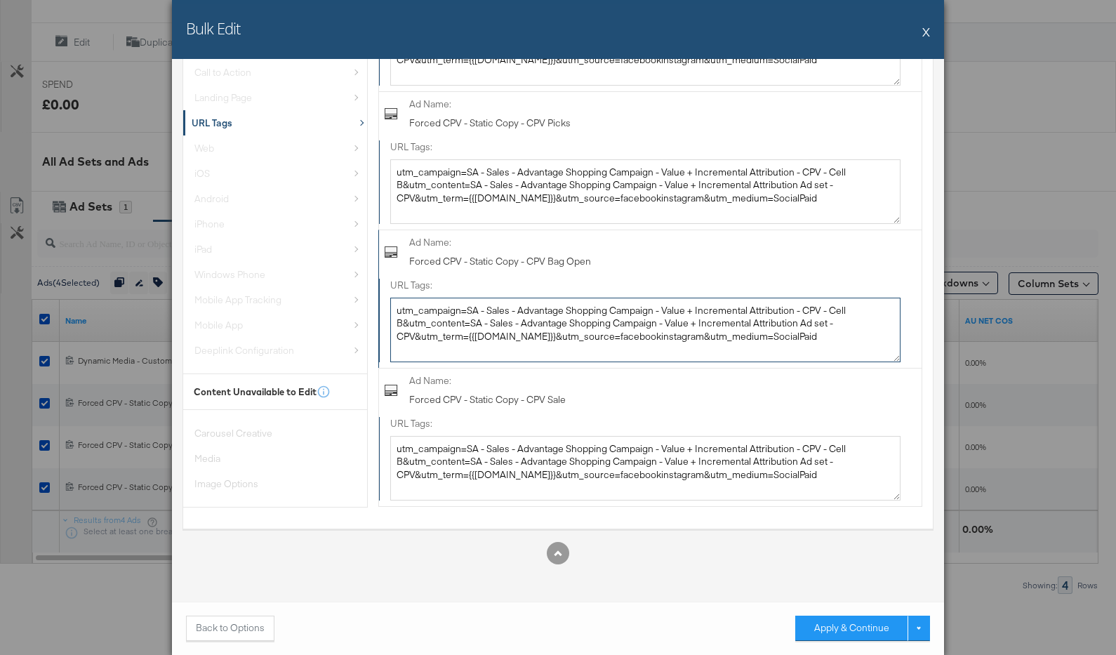
click at [785, 338] on textarea "utm_campaign=SA - Sales - Advantage Shopping Campaign - Value + Incremental Att…" at bounding box center [645, 330] width 510 height 65
type textarea "utm_campaign=SA - Sales - Advantage Shopping Campaign - Value + Incremental Att…"
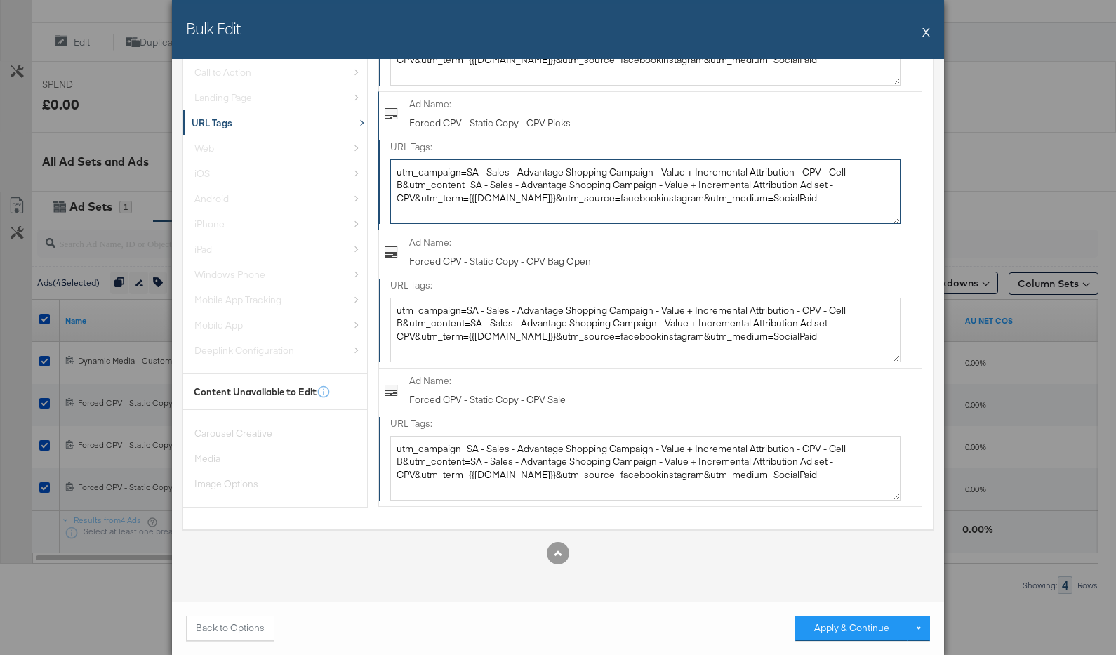
click at [782, 197] on textarea "utm_campaign=SA - Sales - Advantage Shopping Campaign - Value + Incremental Att…" at bounding box center [645, 191] width 510 height 65
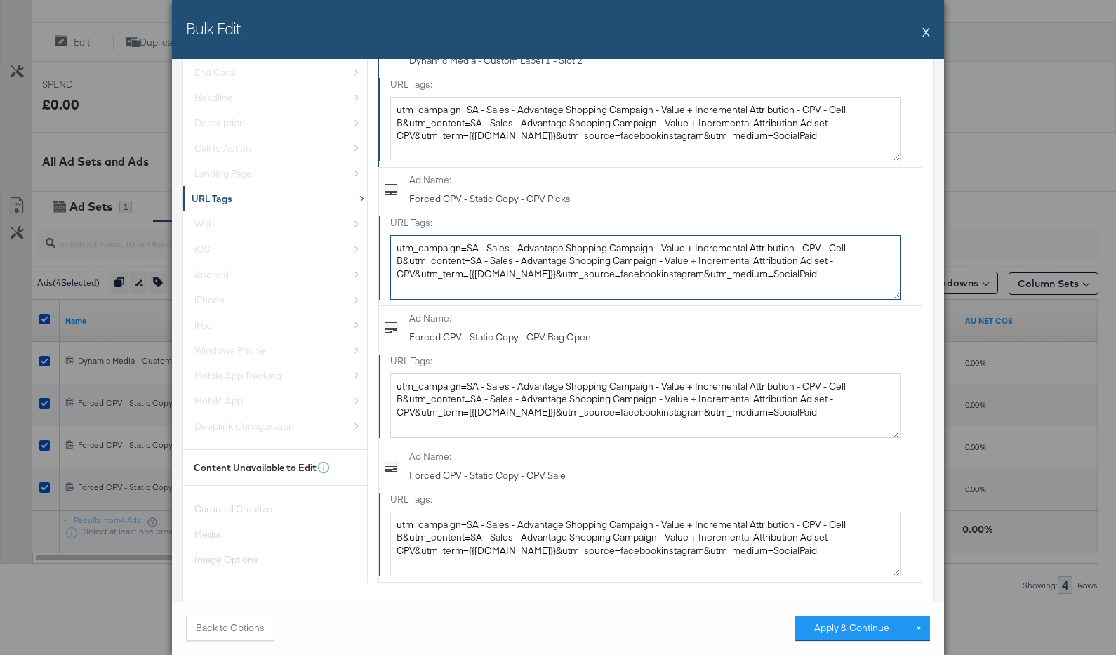
type textarea "utm_campaign=SA - Sales - Advantage Shopping Campaign - Value + Incremental Att…"
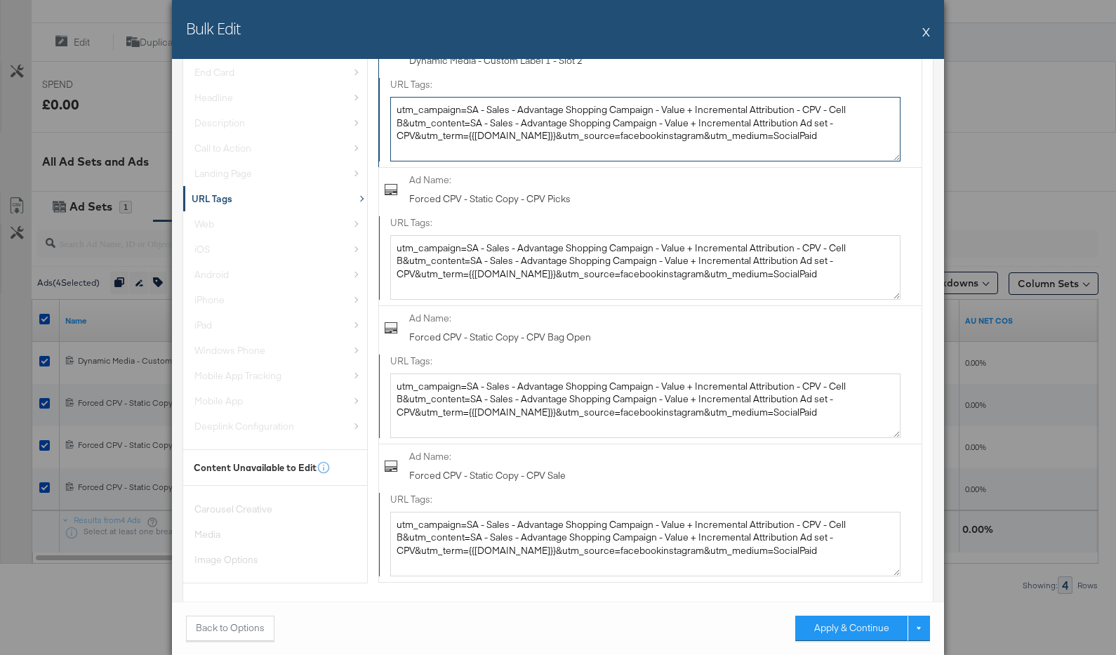
click at [789, 131] on textarea "utm_campaign=SA - Sales - Advantage Shopping Campaign - Value + Incremental Att…" at bounding box center [645, 129] width 510 height 65
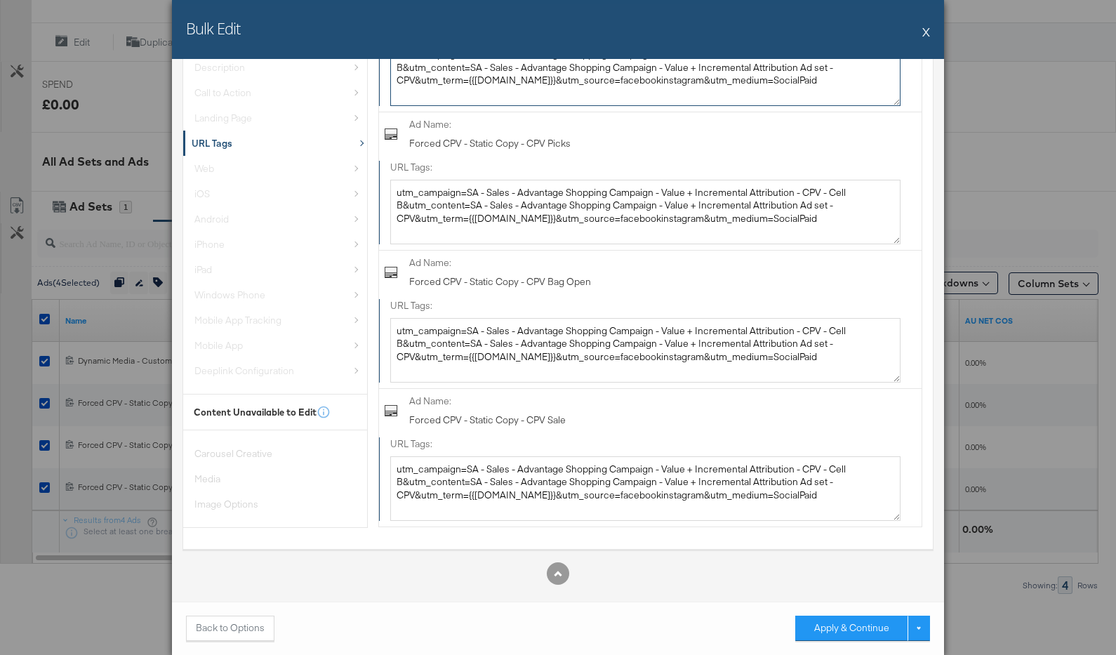
scroll to position [278, 0]
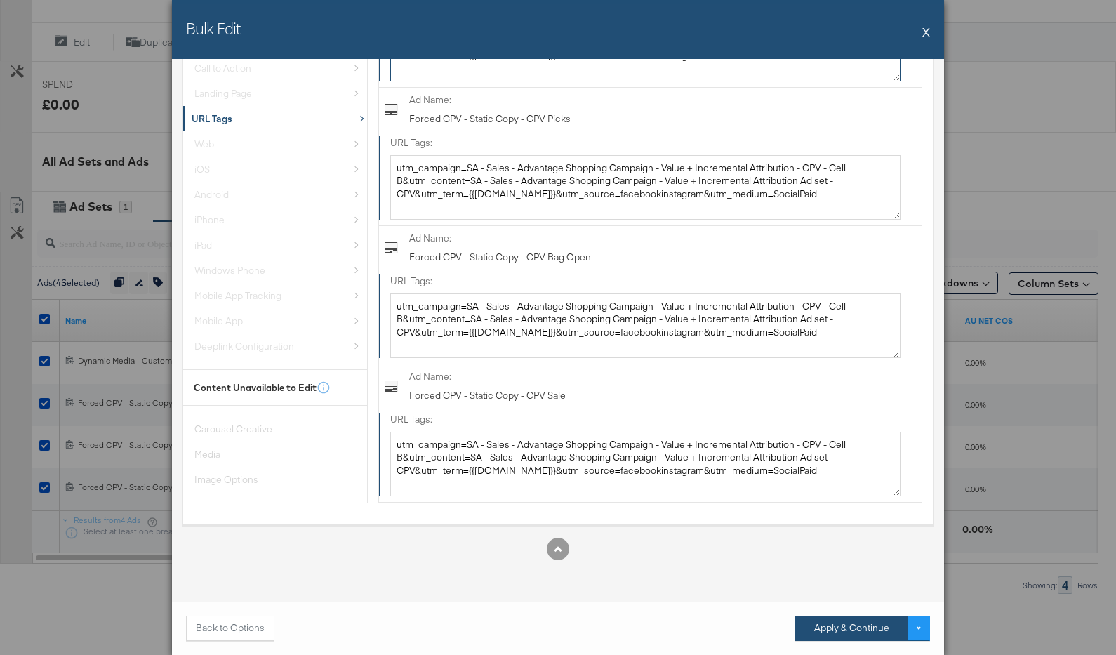
type textarea "utm_campaign=SA - Sales - Advantage Shopping Campaign - Value + Incremental Att…"
click at [836, 624] on button "Apply & Continue" at bounding box center [851, 627] width 112 height 25
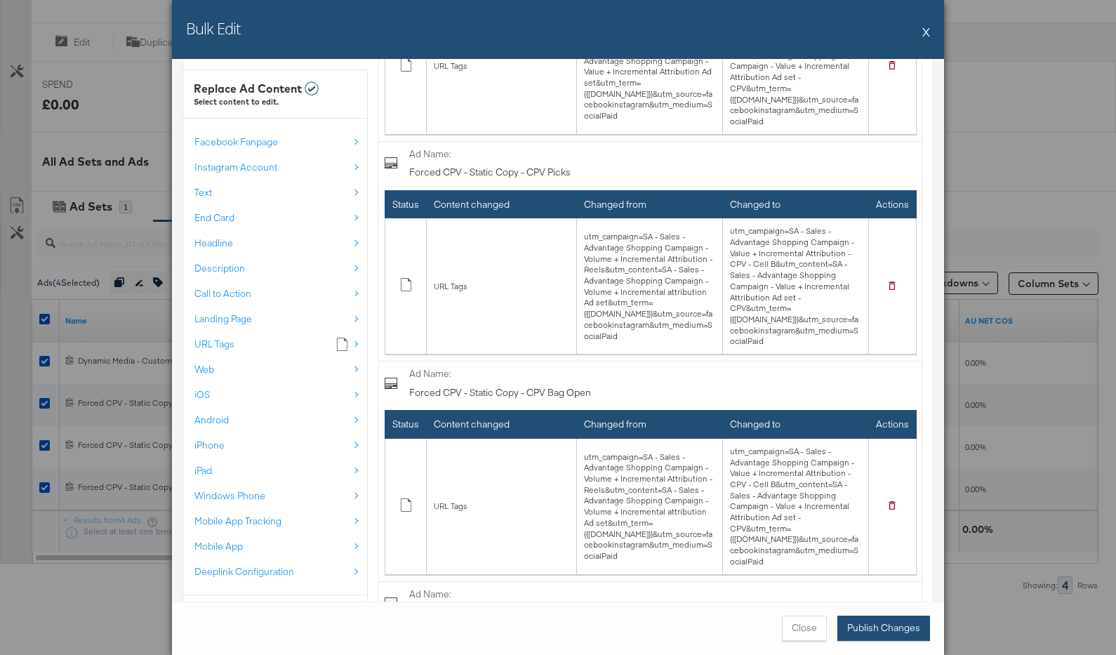
click at [864, 633] on button "Publish Changes" at bounding box center [883, 627] width 93 height 25
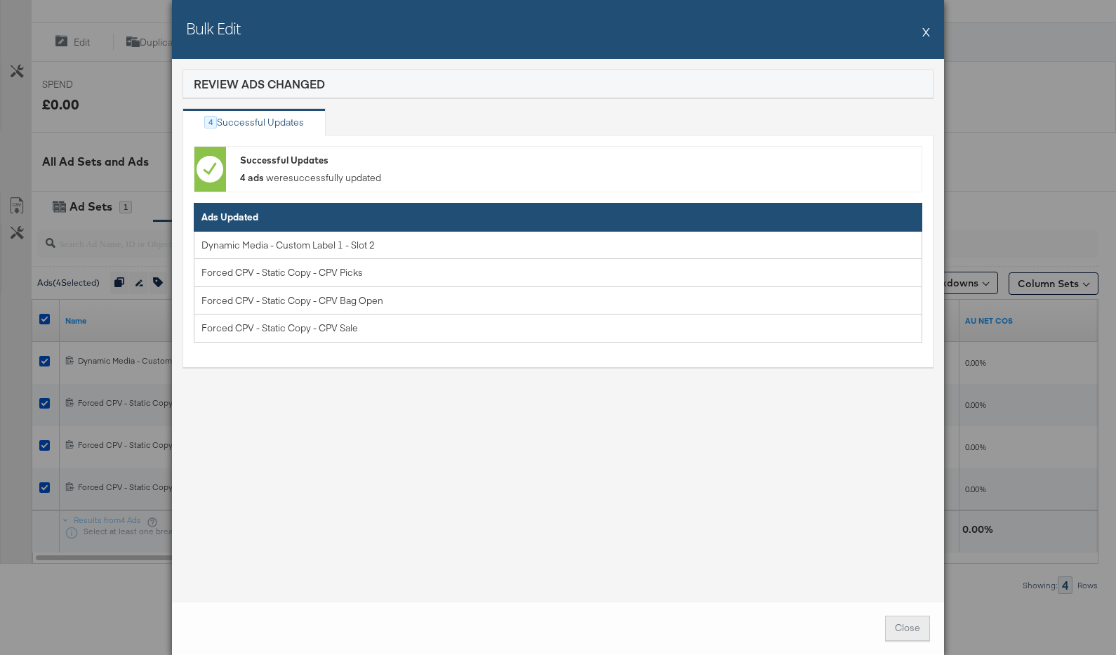
click at [910, 622] on span "Close" at bounding box center [907, 627] width 25 height 13
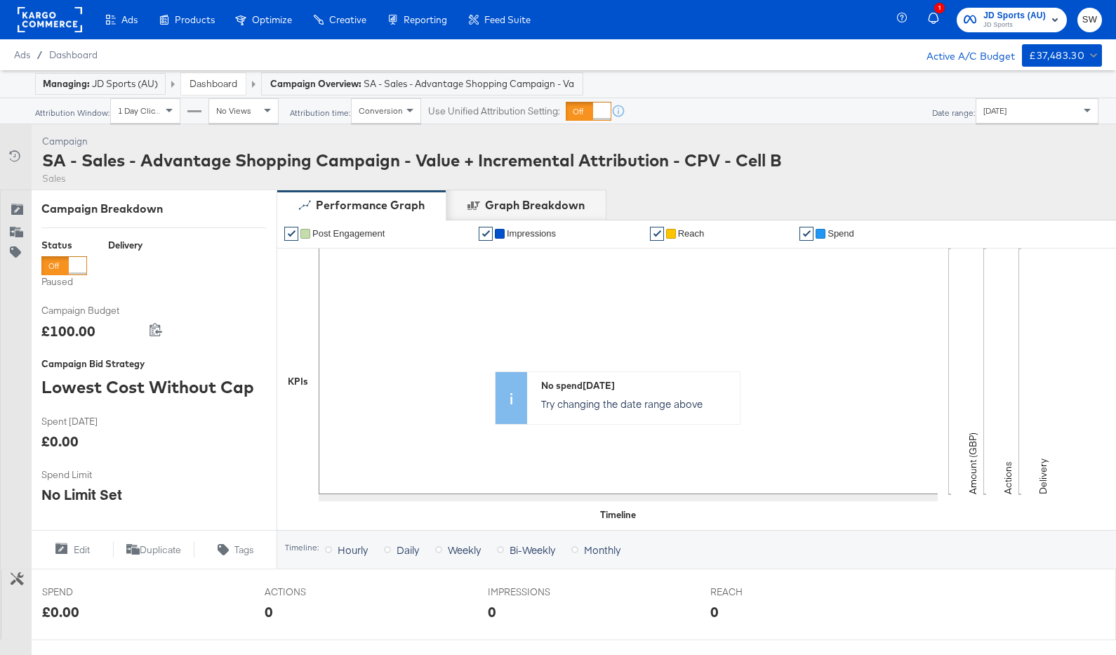
click at [204, 76] on div "Dashboard" at bounding box center [213, 84] width 65 height 22
click at [213, 88] on link "Dashboard" at bounding box center [213, 83] width 48 height 13
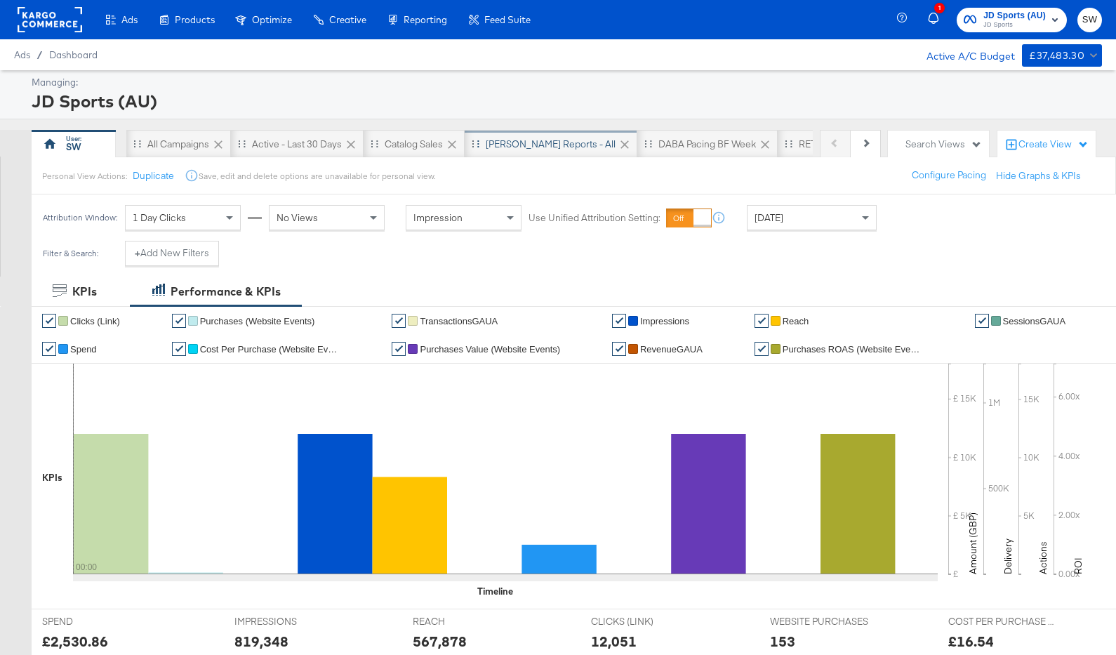
click at [514, 138] on div "[PERSON_NAME] Reports - All" at bounding box center [551, 144] width 130 height 13
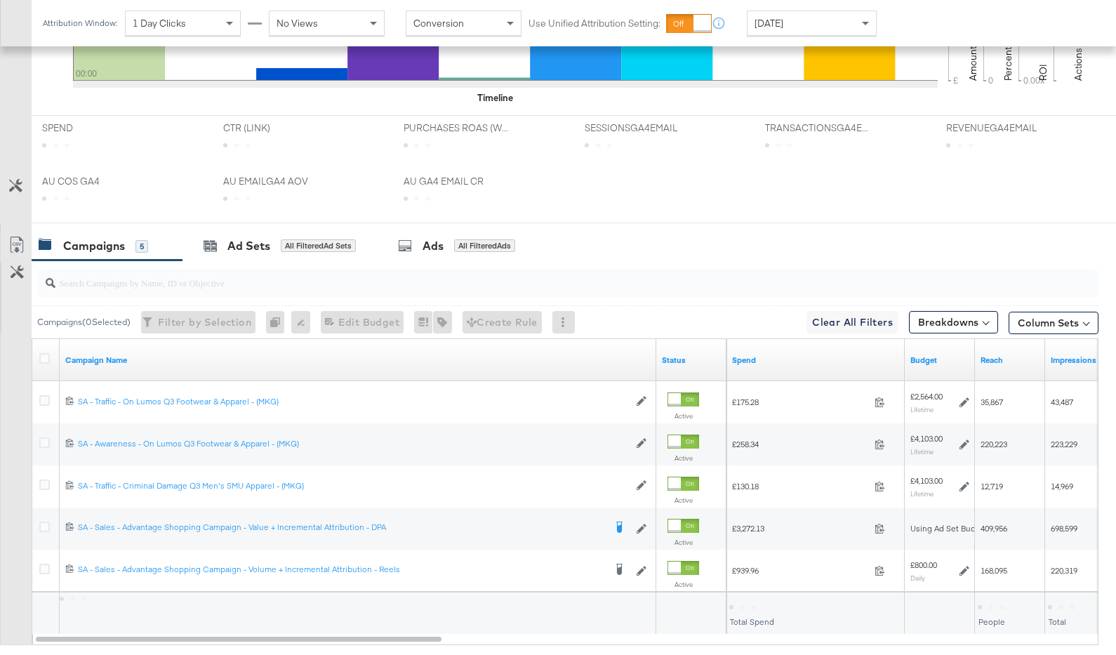
scroll to position [580, 0]
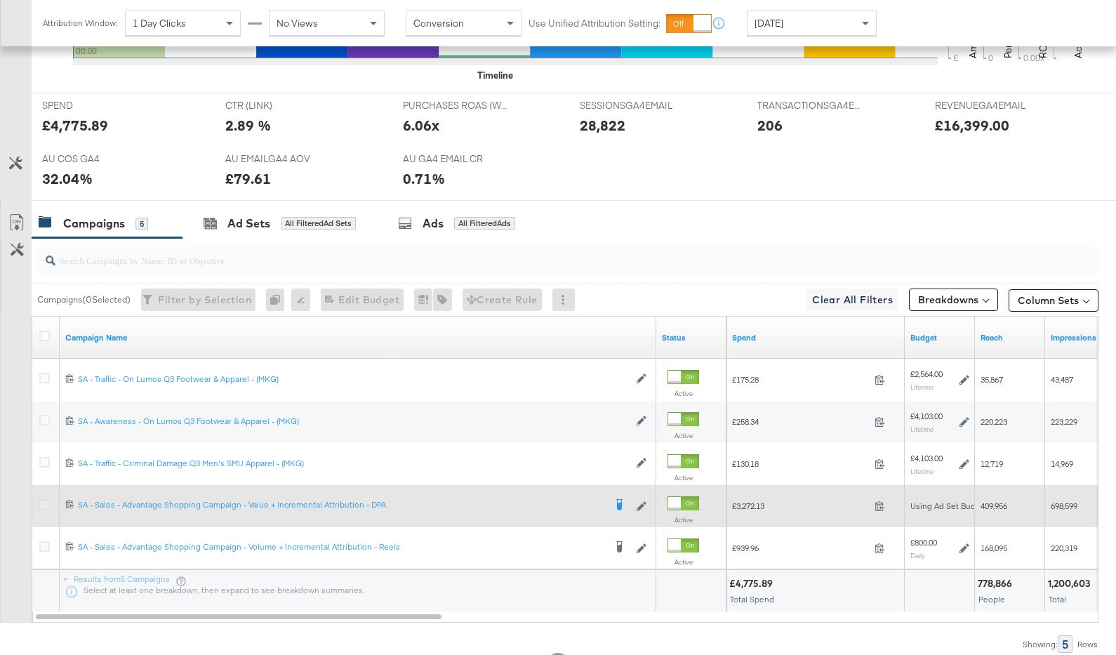
click at [48, 504] on icon at bounding box center [44, 504] width 11 height 11
click at [0, 0] on input "checkbox" at bounding box center [0, 0] width 0 height 0
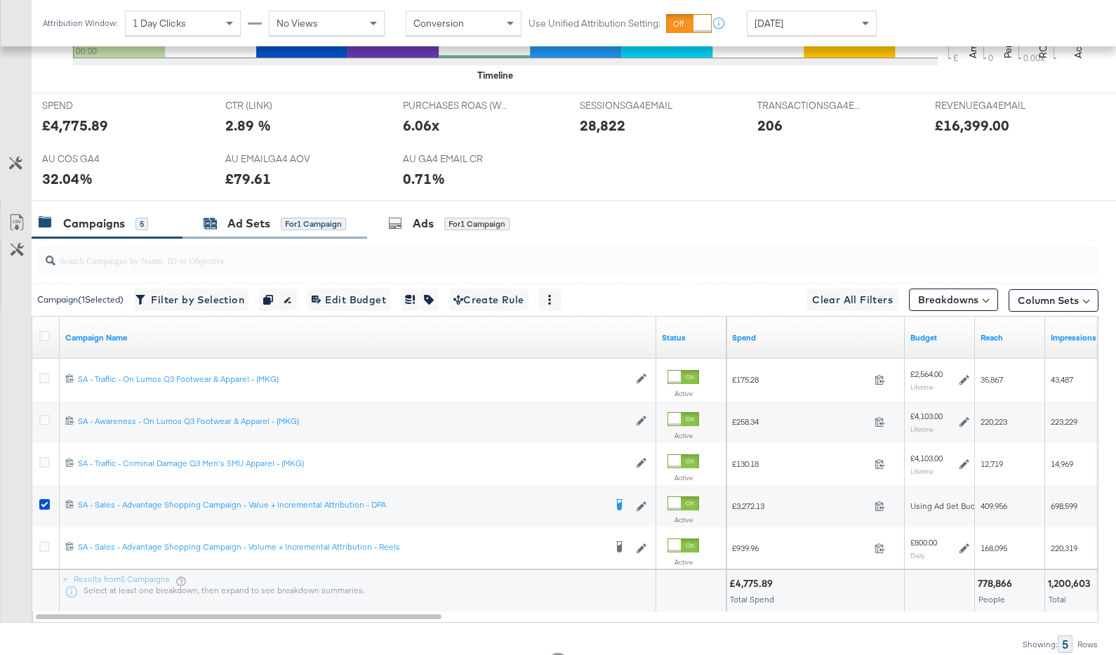
click at [338, 220] on div "for 1 Campaign" at bounding box center [313, 224] width 65 height 13
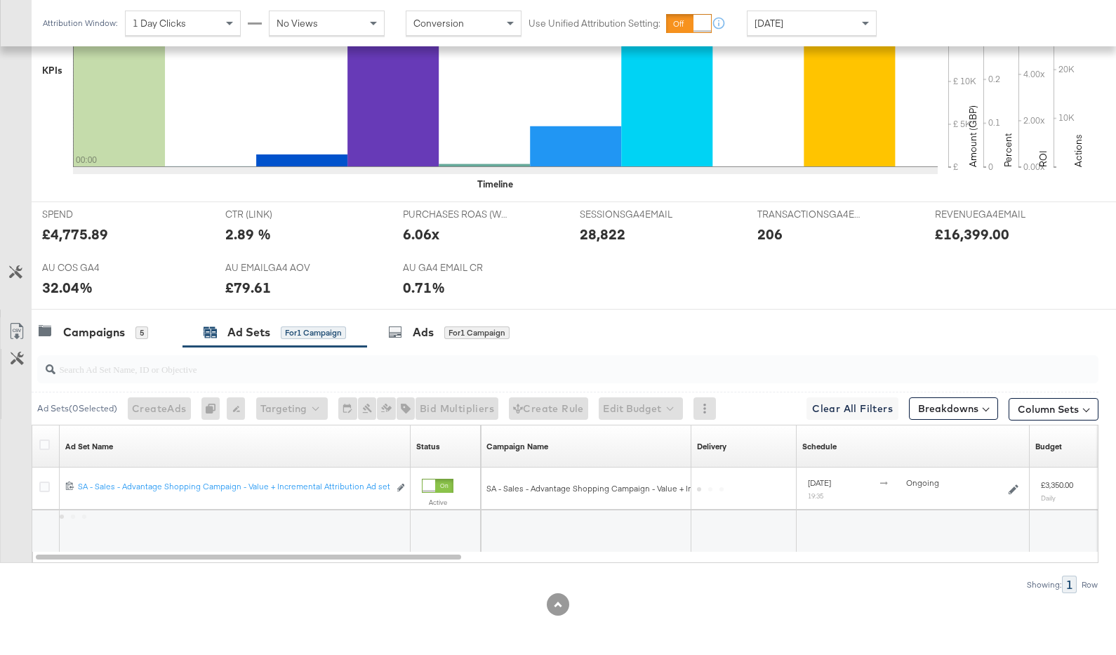
scroll to position [469, 0]
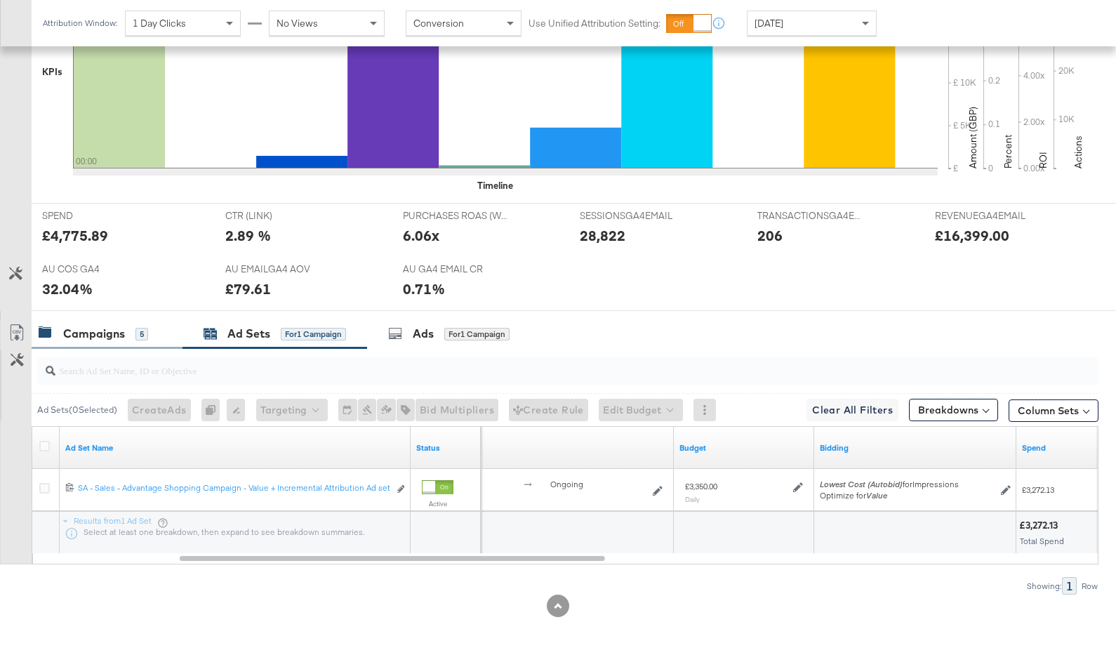
click at [158, 330] on div "Campaigns 5" at bounding box center [100, 334] width 123 height 16
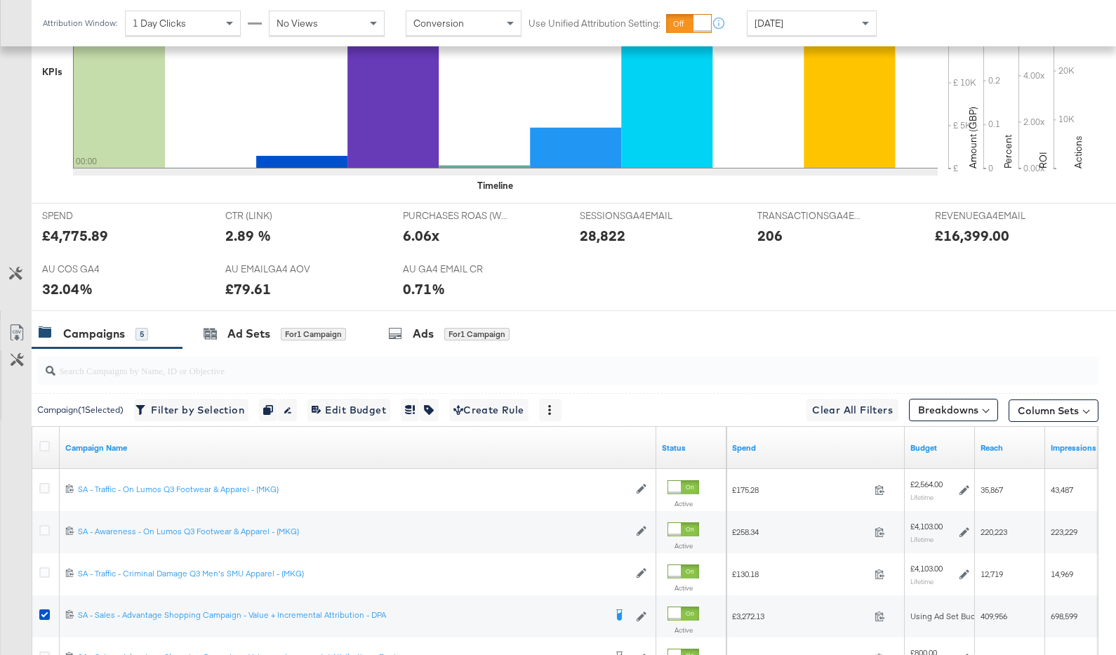
scroll to position [580, 0]
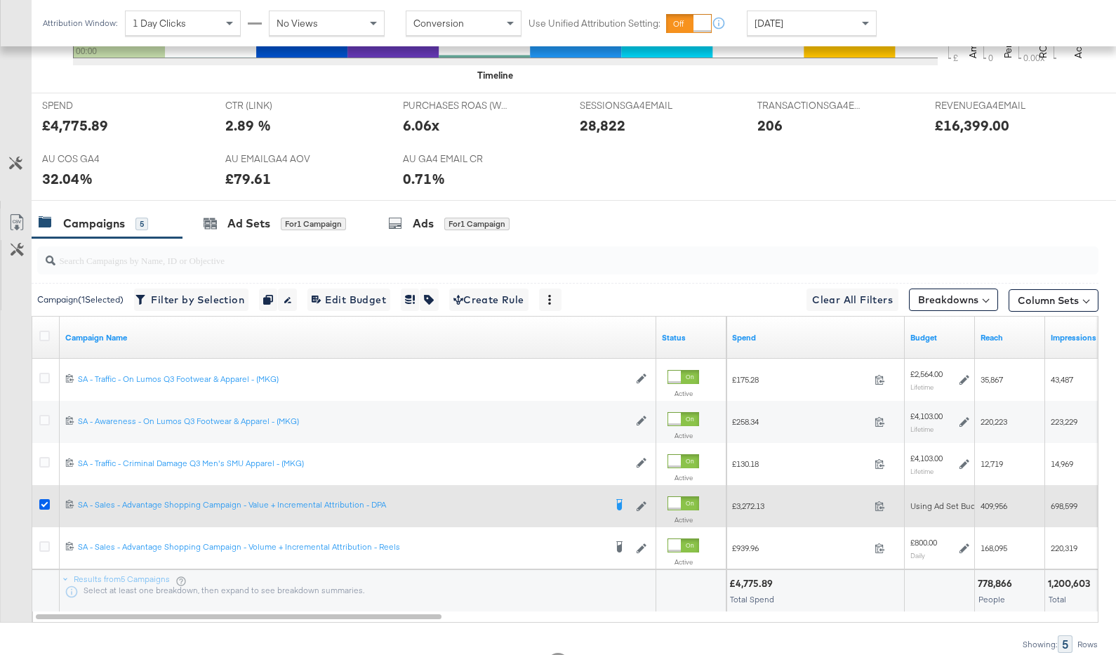
click at [48, 499] on icon at bounding box center [44, 504] width 11 height 11
click at [0, 0] on input "checkbox" at bounding box center [0, 0] width 0 height 0
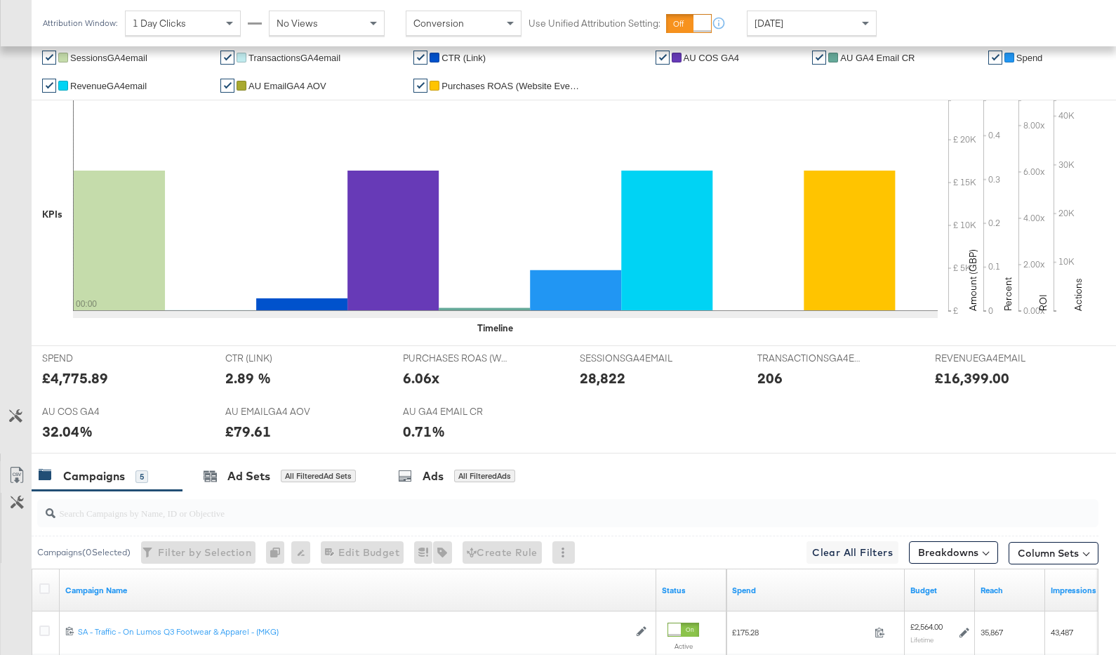
scroll to position [198, 0]
